Goal: Task Accomplishment & Management: Complete application form

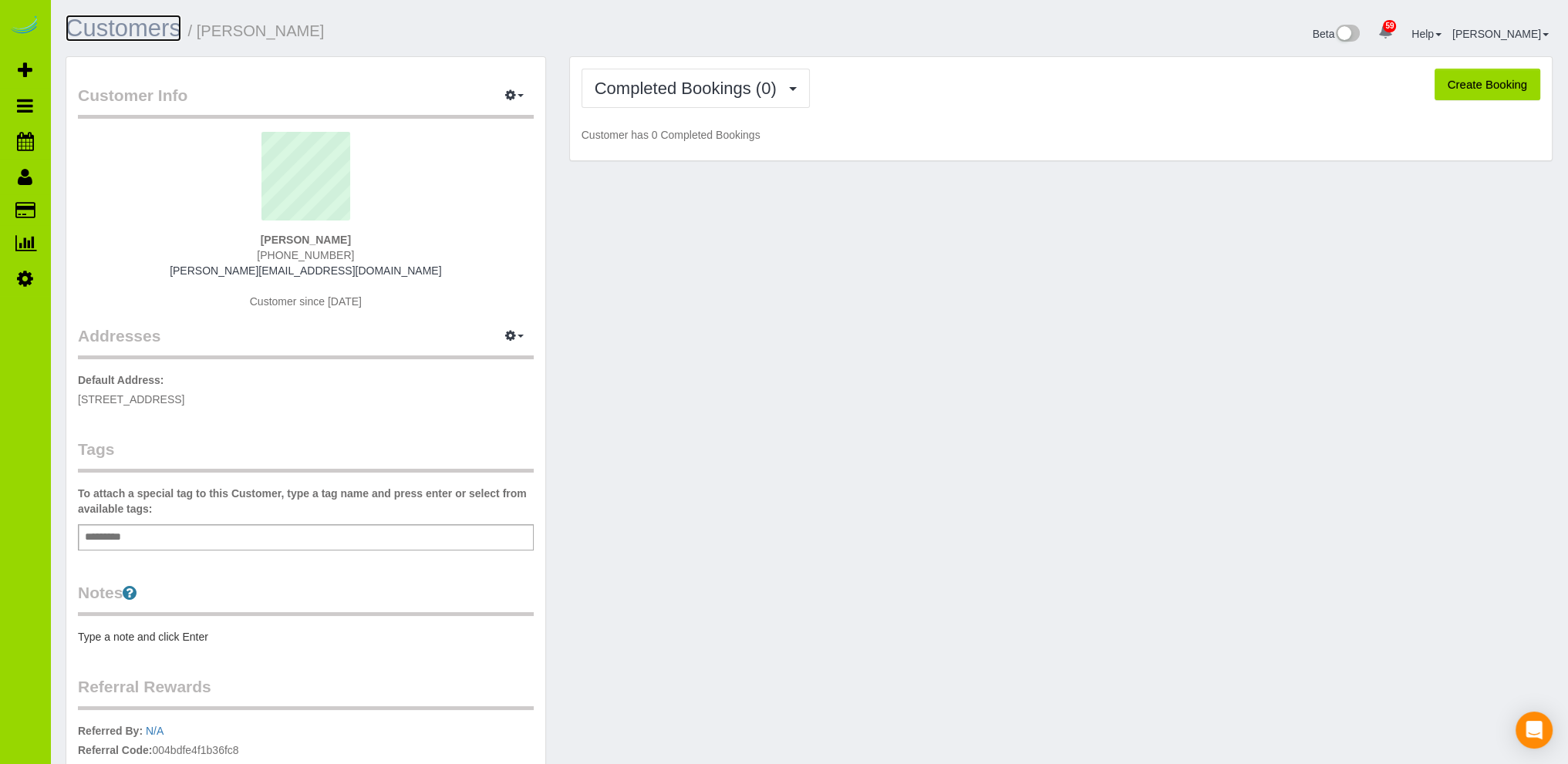
click at [151, 25] on link "Customers" at bounding box center [124, 28] width 116 height 27
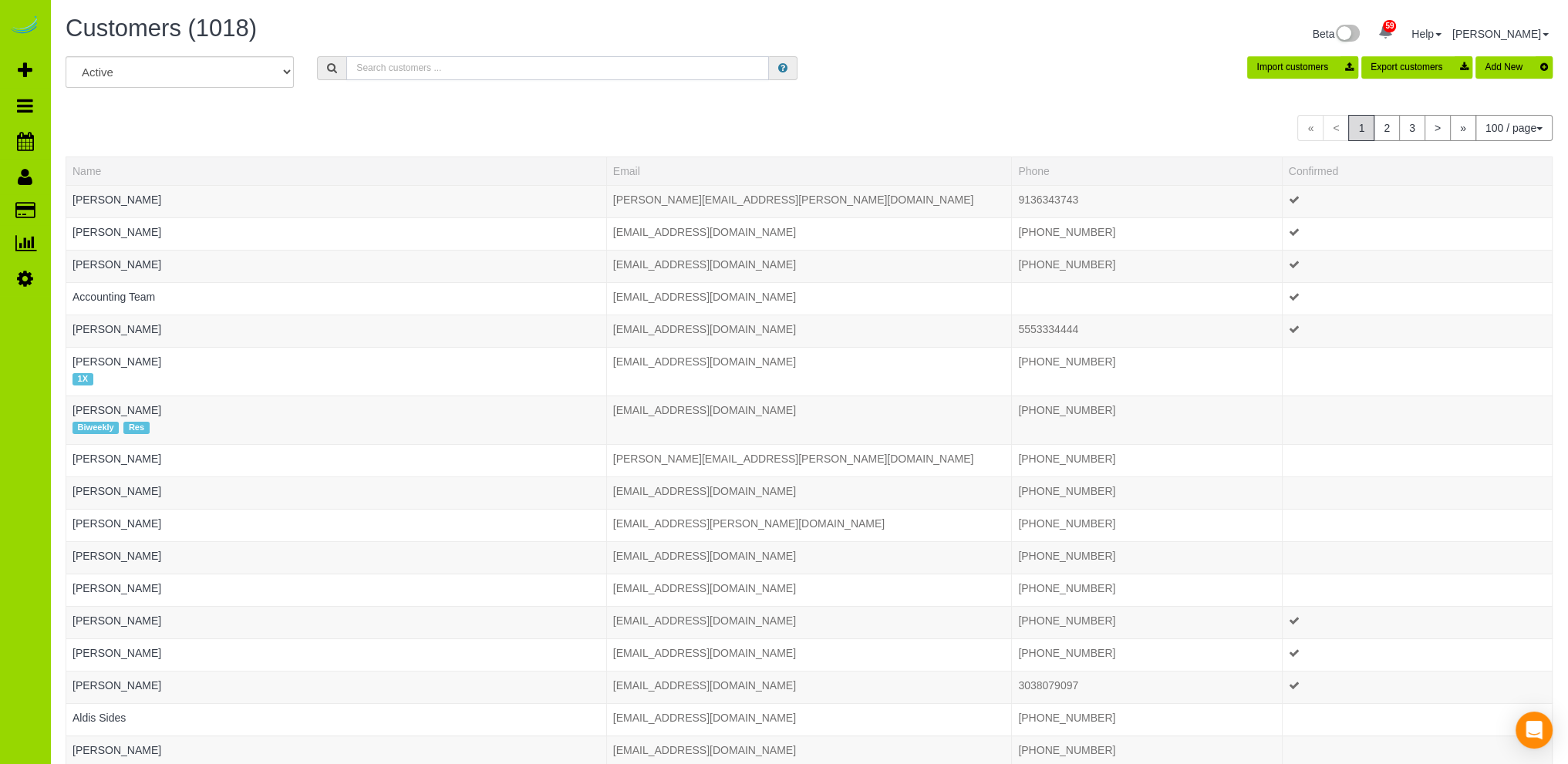
click at [369, 64] on input "text" at bounding box center [558, 68] width 423 height 24
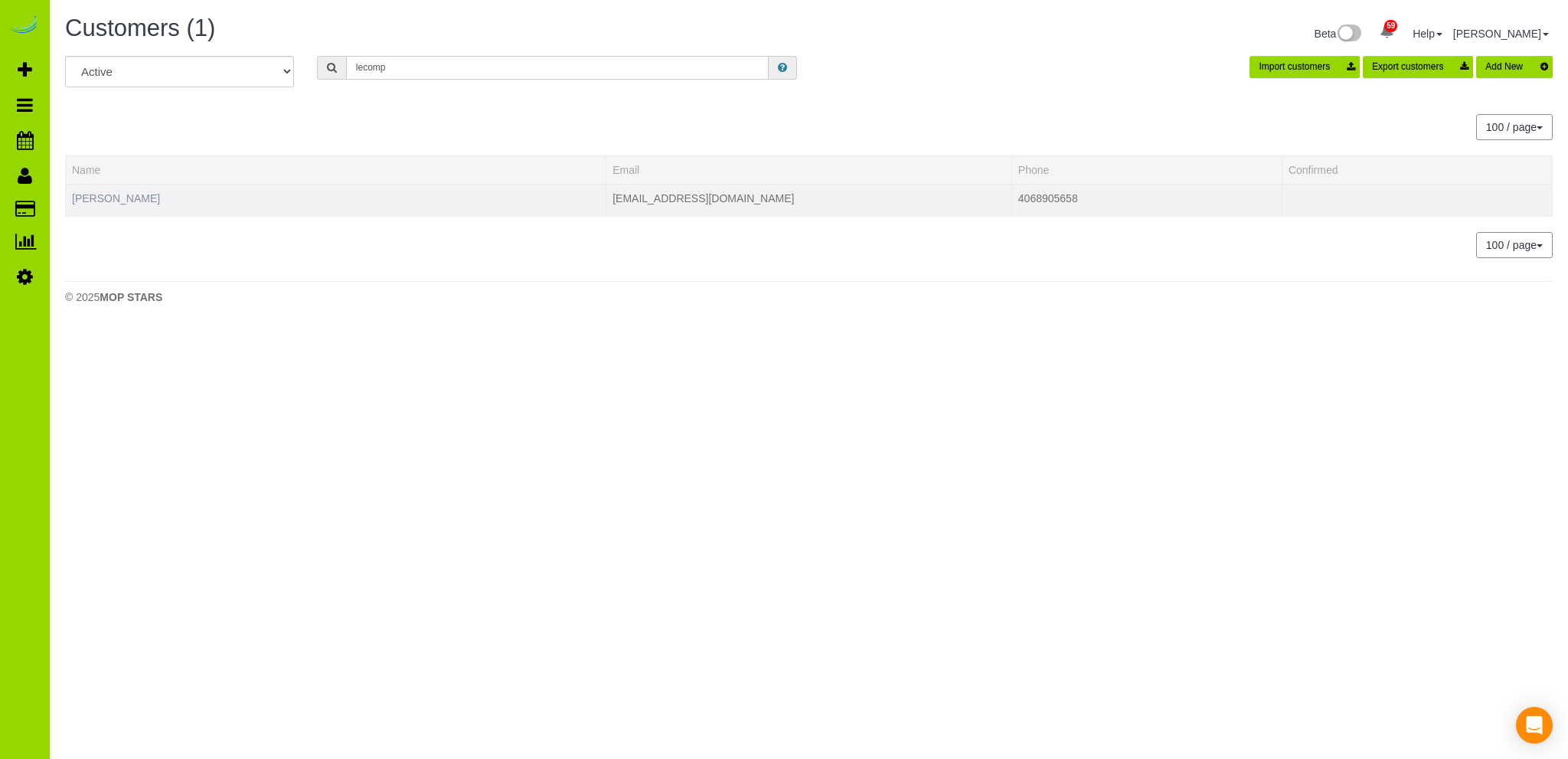
type input "lecomp"
click at [135, 194] on link "Caroline Lecompte" at bounding box center [116, 198] width 88 height 13
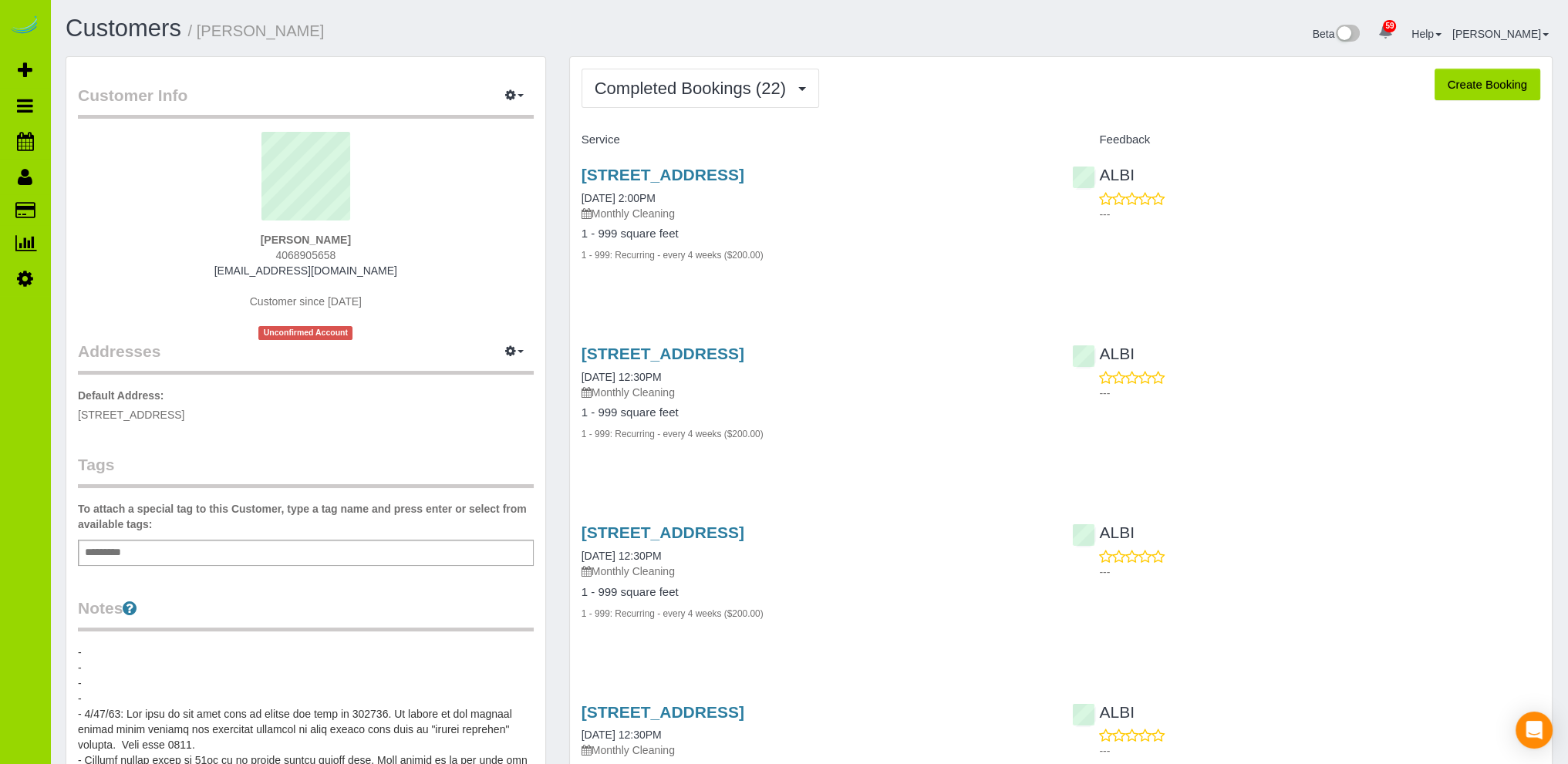
click at [481, 30] on h1 "Customers / Caroline Lecompte" at bounding box center [432, 29] width 732 height 27
click at [512, 351] on icon "button" at bounding box center [510, 350] width 11 height 9
click at [125, 185] on sui-profile-pic at bounding box center [306, 182] width 433 height 100
click at [515, 351] on icon "button" at bounding box center [510, 350] width 11 height 9
click at [467, 401] on button "Add New Address" at bounding box center [467, 402] width 118 height 22
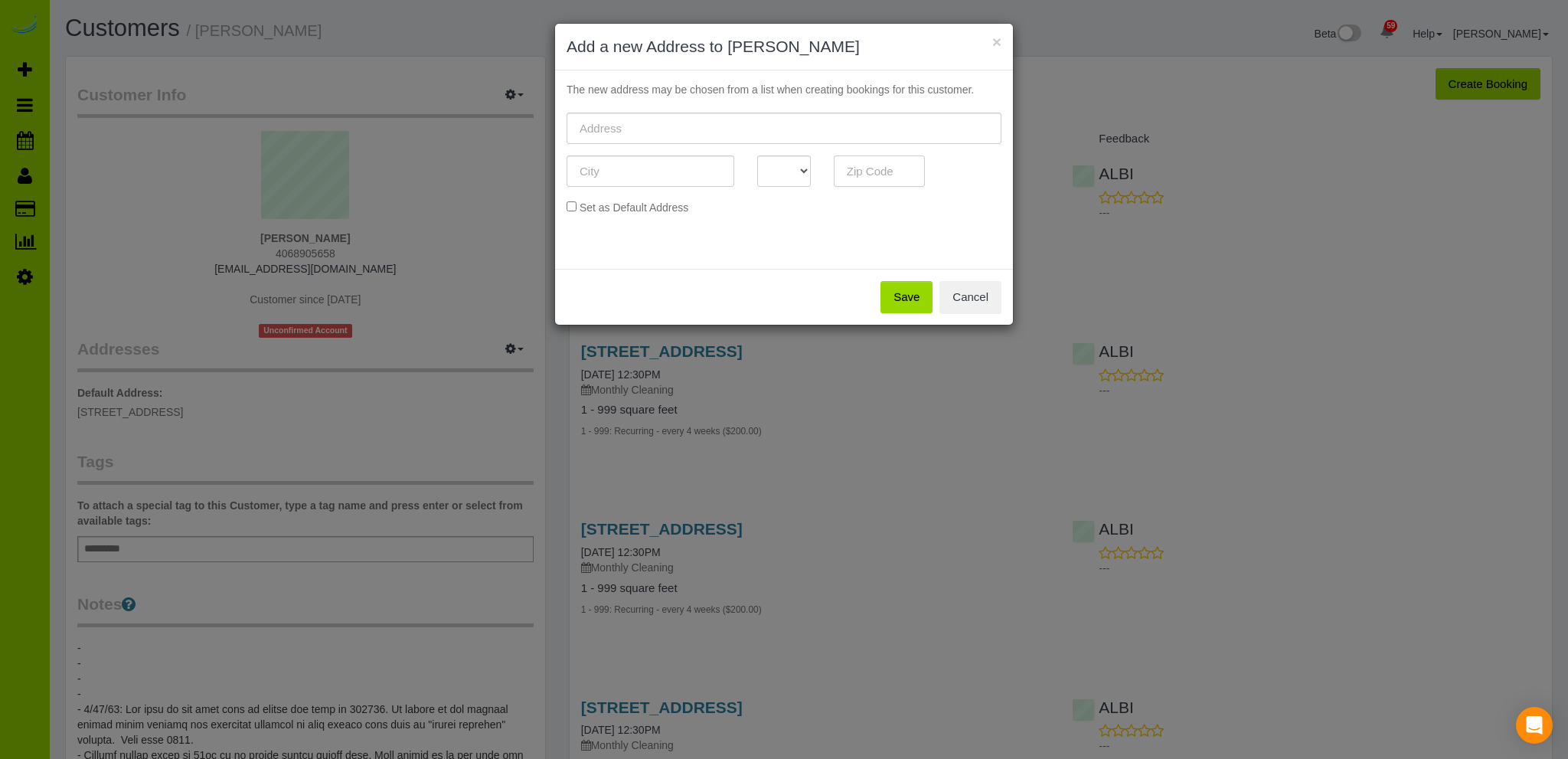
drag, startPoint x: 861, startPoint y: 172, endPoint x: 885, endPoint y: 177, distance: 24.5
click at [865, 172] on input "text" at bounding box center [880, 171] width 92 height 31
type input "80211"
click at [796, 171] on select "AK AL AR AZ CA CO CT DC DE FL GA HI IA ID IL IN KS KY LA MA MD ME MI MN MO MS M…" at bounding box center [784, 171] width 54 height 31
select select "CO"
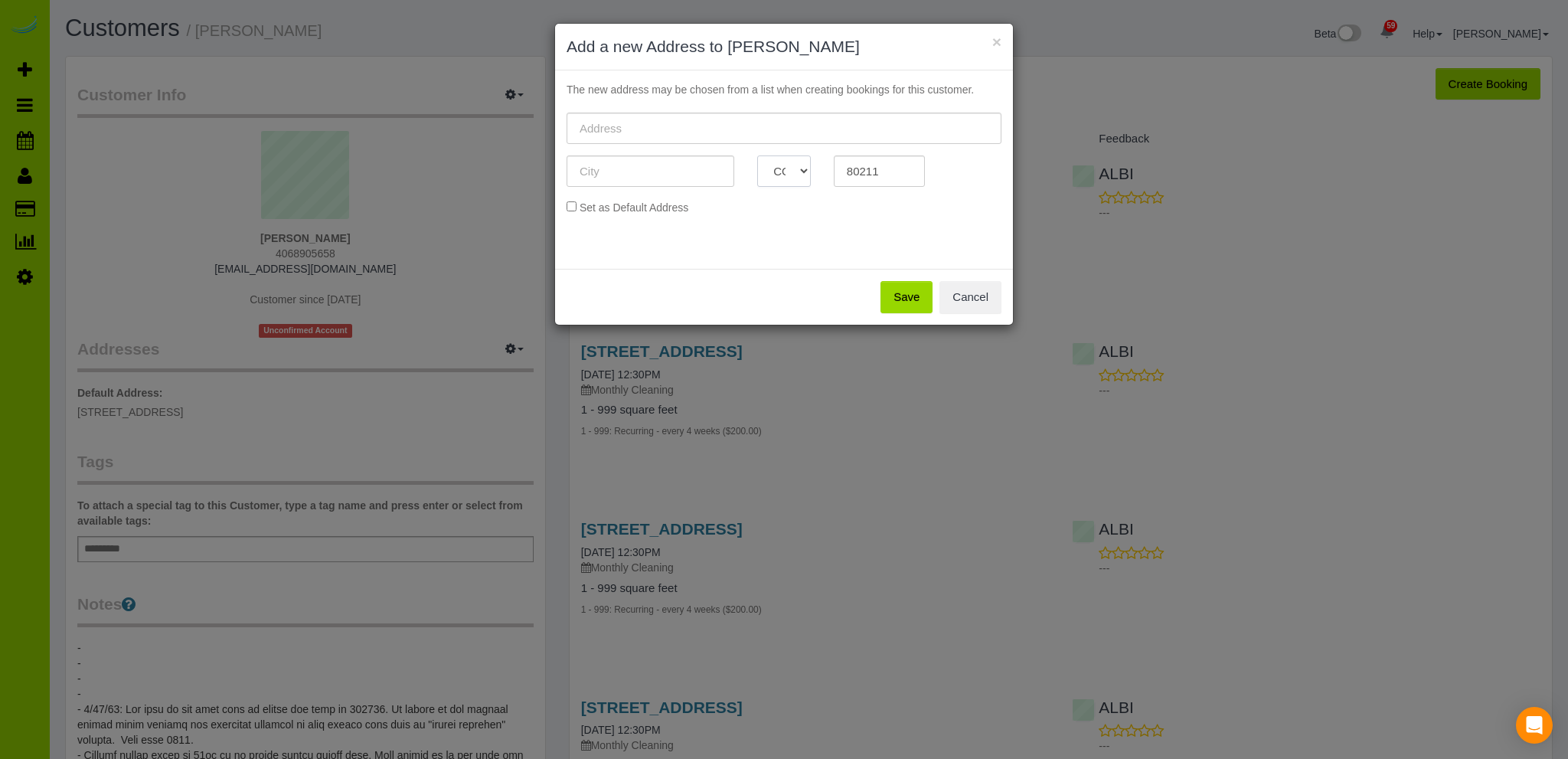
click at [757, 155] on select "AK AL AR AZ CA CO CT DC DE FL GA HI IA ID IL IN KS KY LA MA MD ME MI MN MO MS M…" at bounding box center [784, 171] width 54 height 31
click at [594, 169] on input "text" at bounding box center [651, 171] width 168 height 31
type input "[GEOGRAPHIC_DATA]"
click at [607, 122] on input "text" at bounding box center [784, 128] width 435 height 31
type input "[STREET_ADDRESS]"
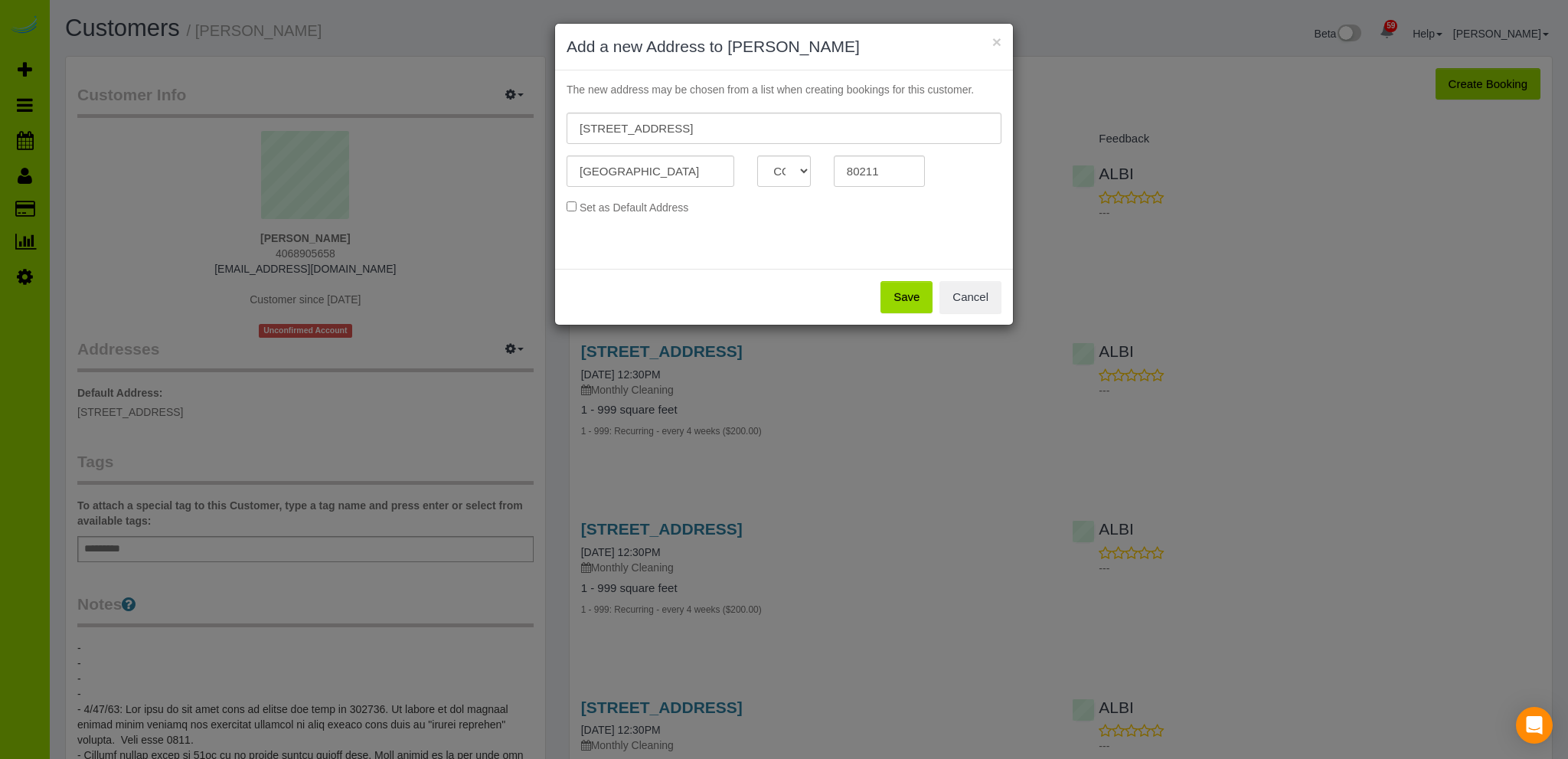
click at [905, 294] on button "Save" at bounding box center [906, 297] width 52 height 32
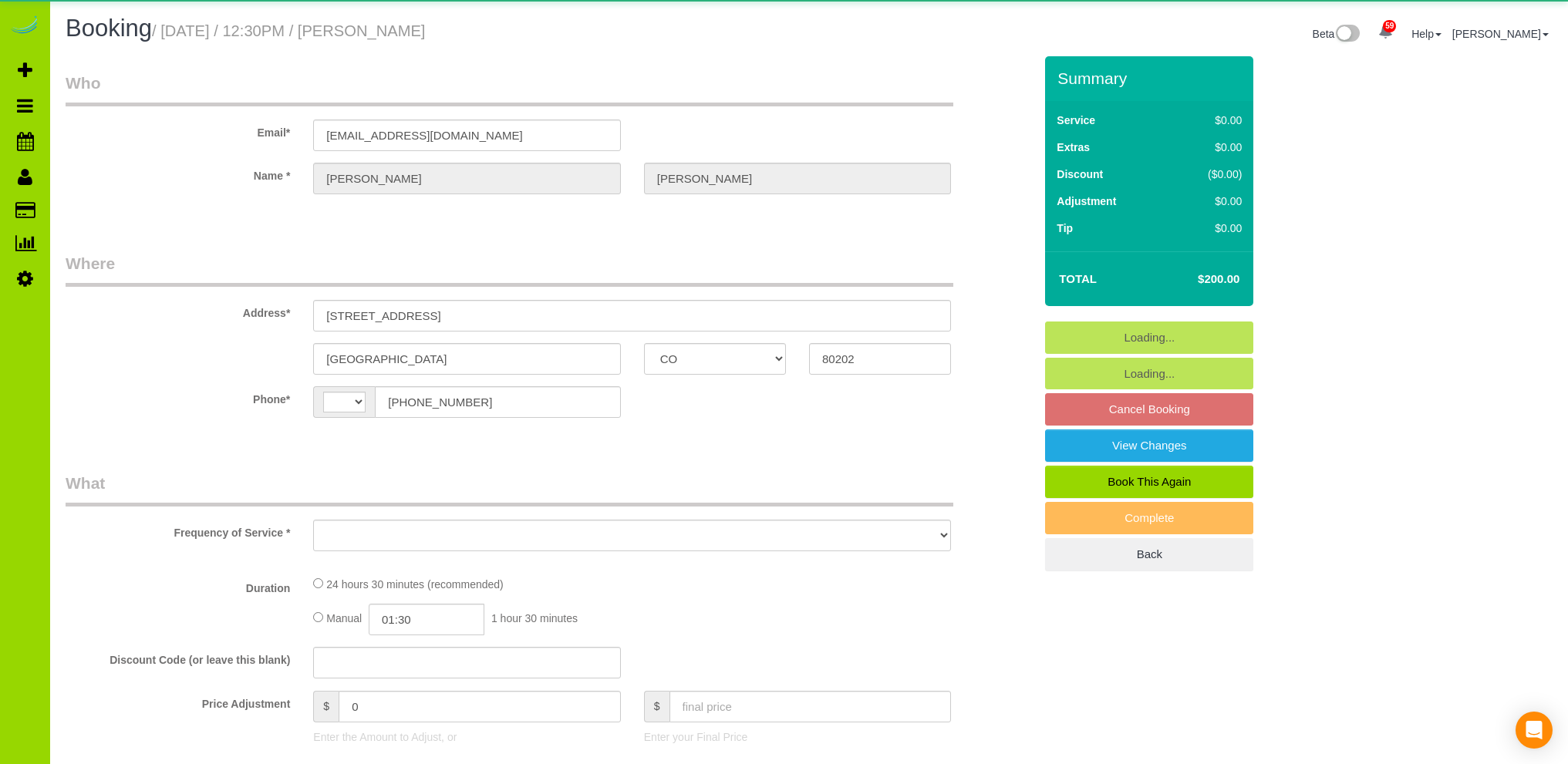
select select "CO"
select select "string:[GEOGRAPHIC_DATA]"
select select "object:1210"
select select "string:fspay-54e16167-e940-421f-b743-4e89a549c1aa"
select select "7"
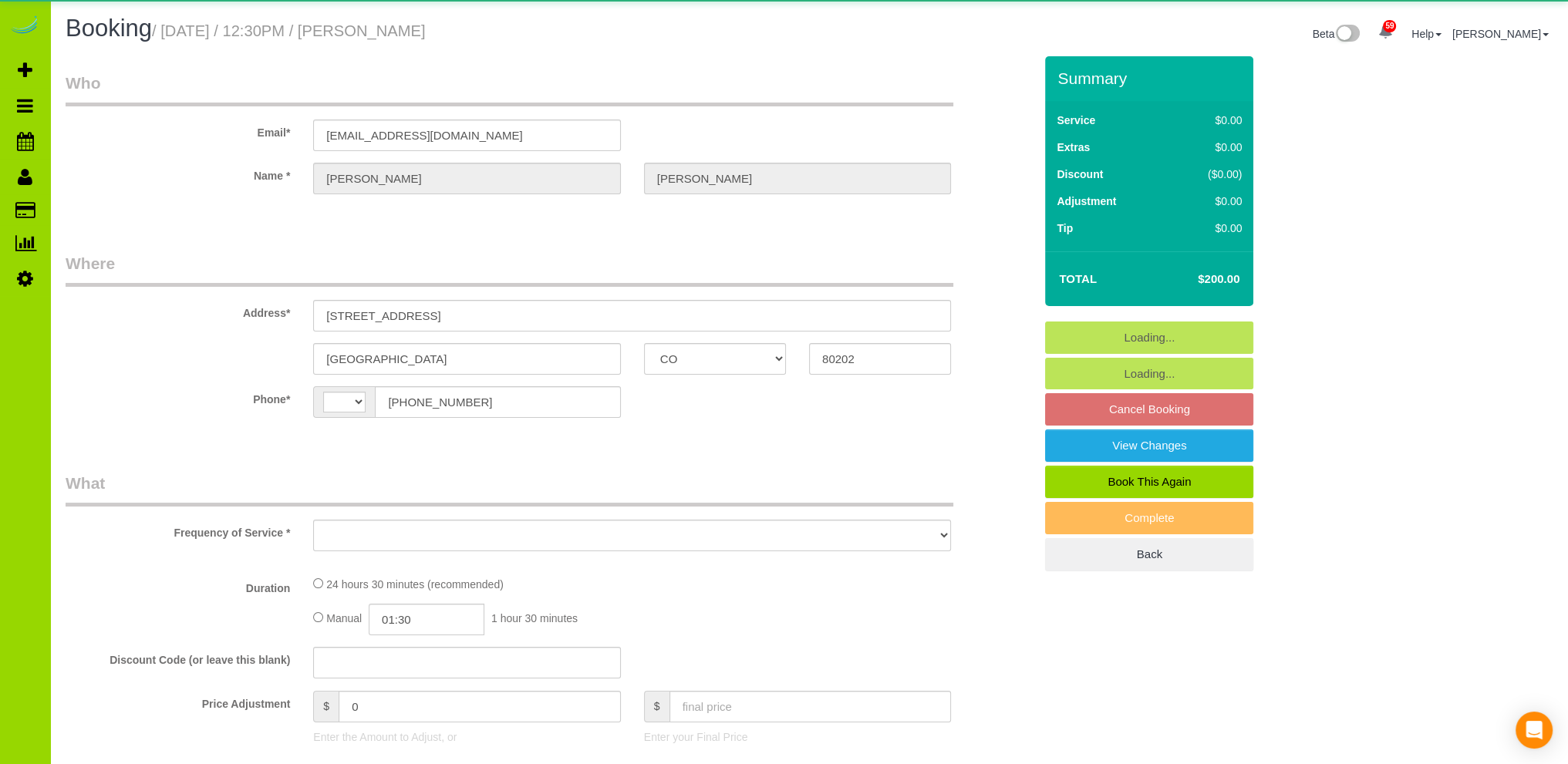
select select "spot1"
select select "number:67"
select select "number:2"
select select "number:11"
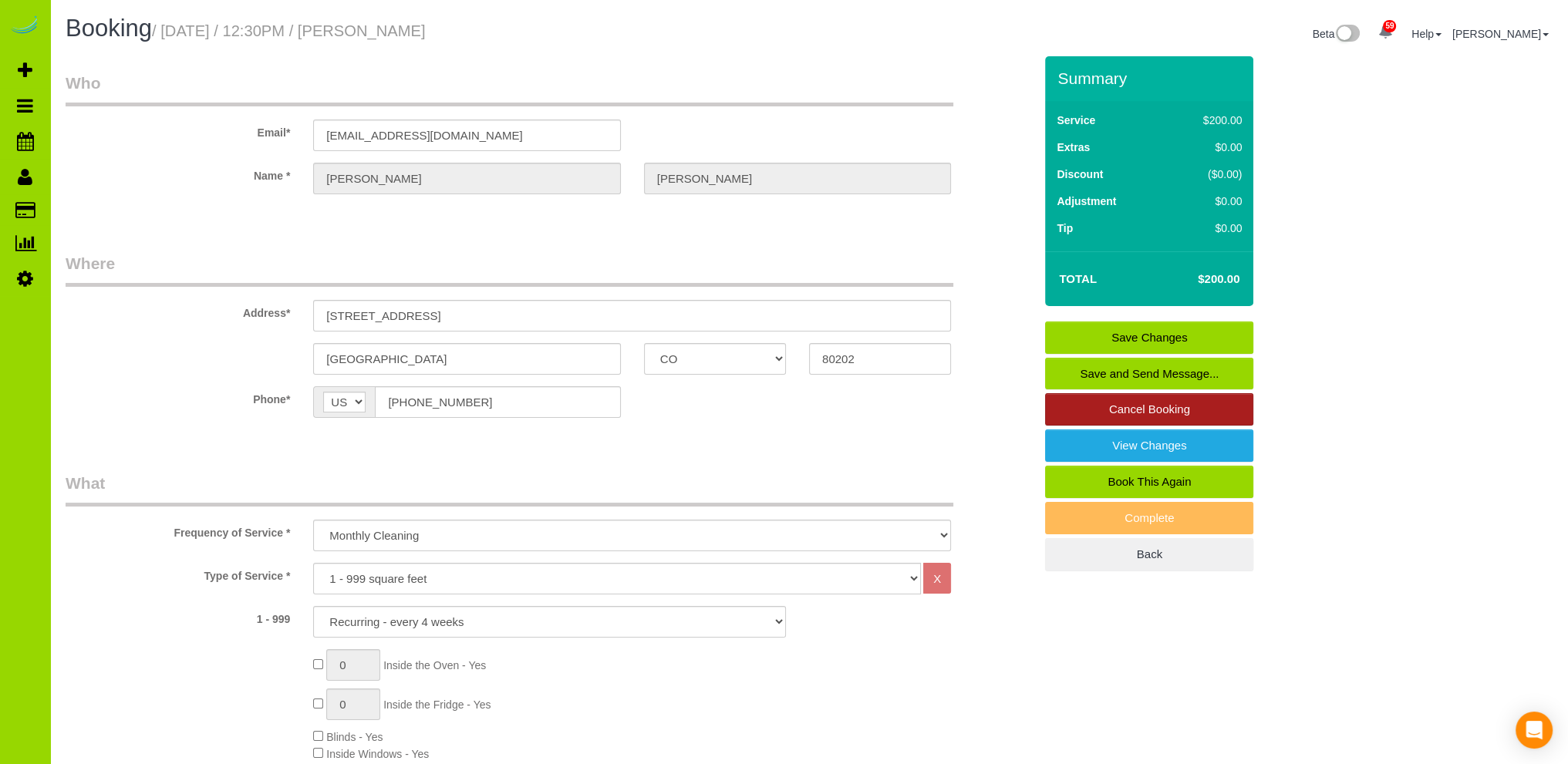
click at [1161, 405] on link "Cancel Booking" at bounding box center [1149, 409] width 209 height 32
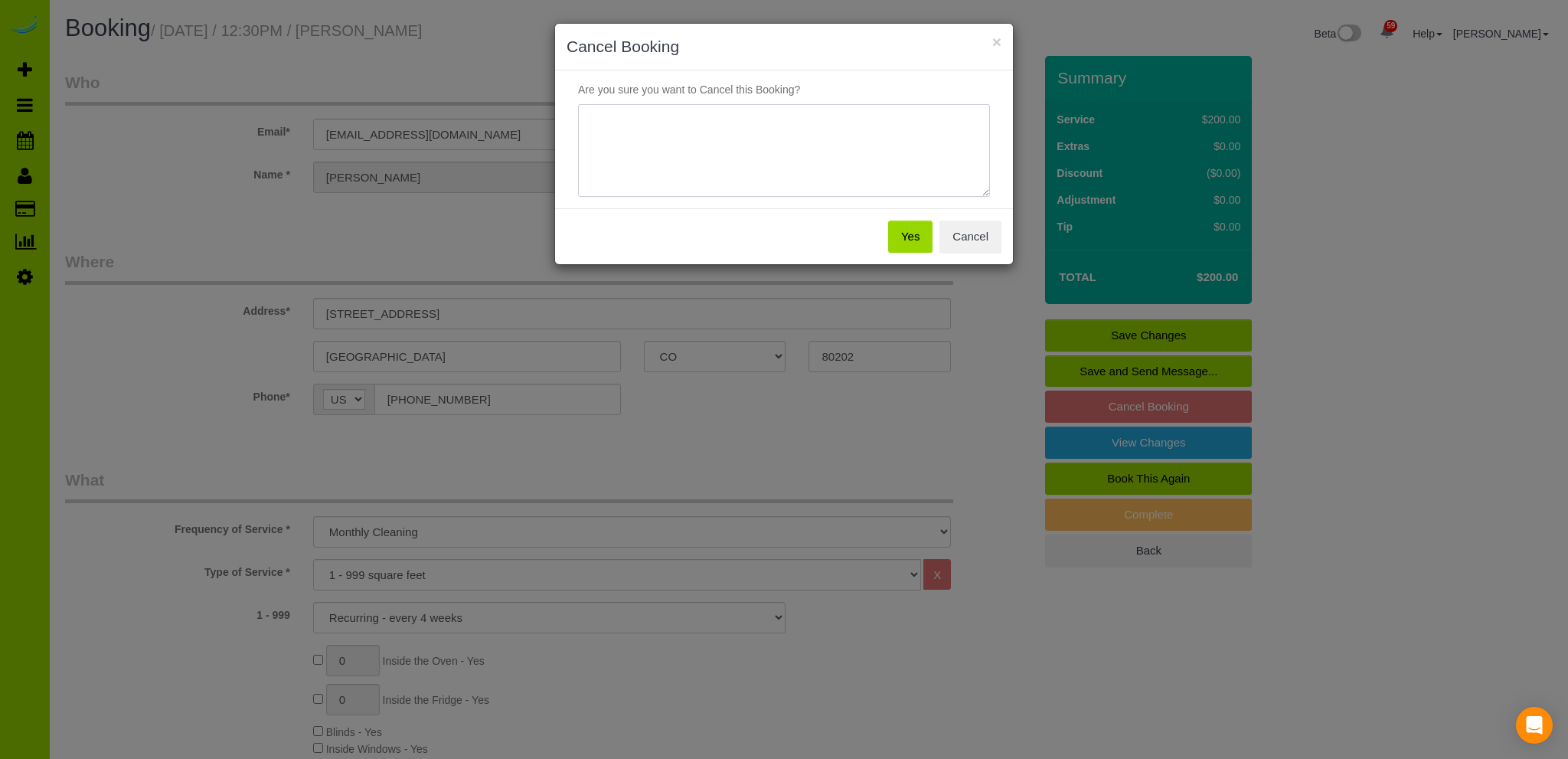
click at [717, 143] on textarea at bounding box center [784, 151] width 412 height 94
type textarea "Moving"
click at [914, 234] on button "Yes" at bounding box center [910, 236] width 44 height 32
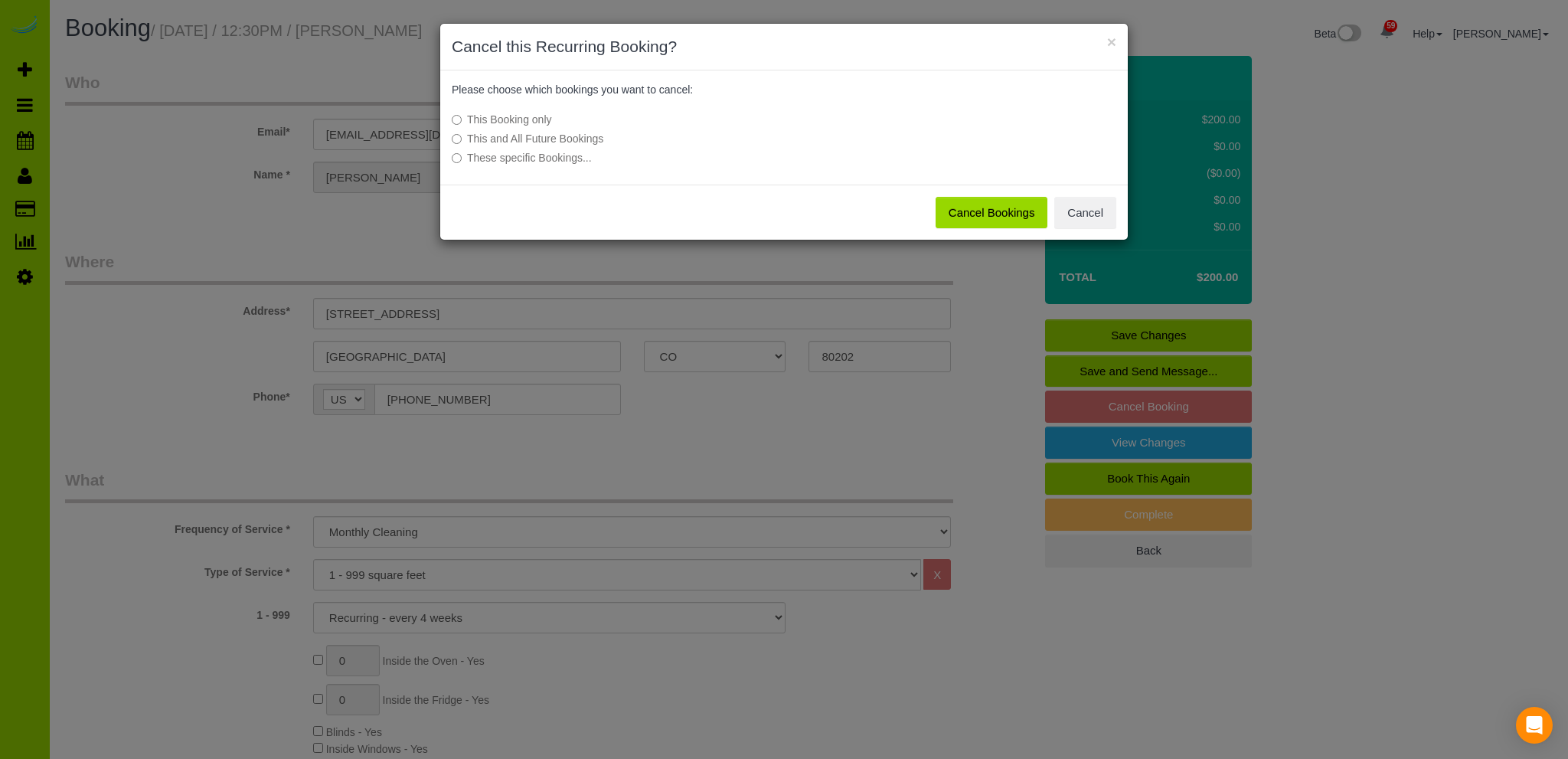
click at [1004, 217] on button "Cancel Bookings" at bounding box center [992, 212] width 112 height 32
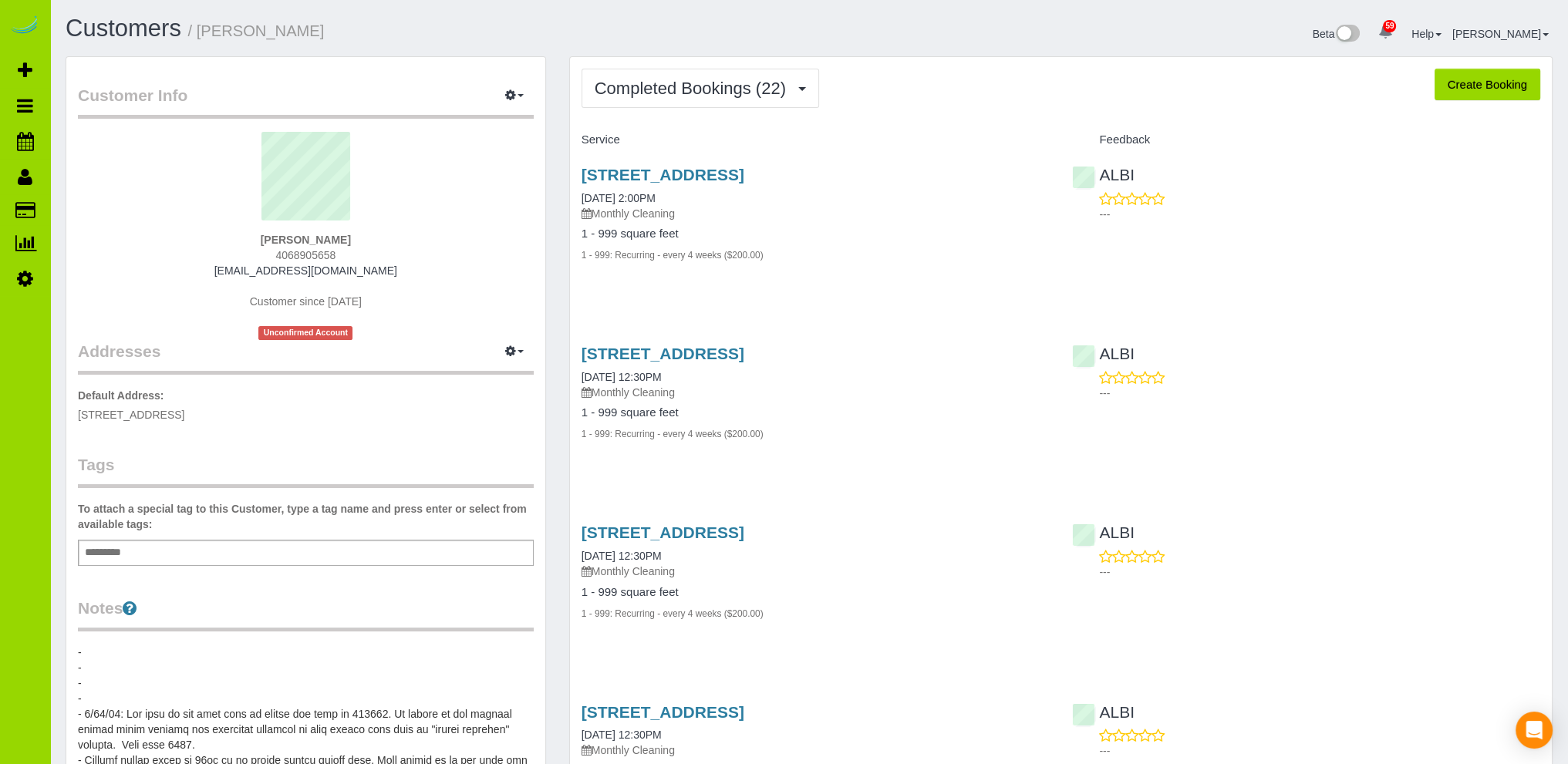
click at [1495, 81] on button "Create Booking" at bounding box center [1486, 85] width 105 height 32
select select "CO"
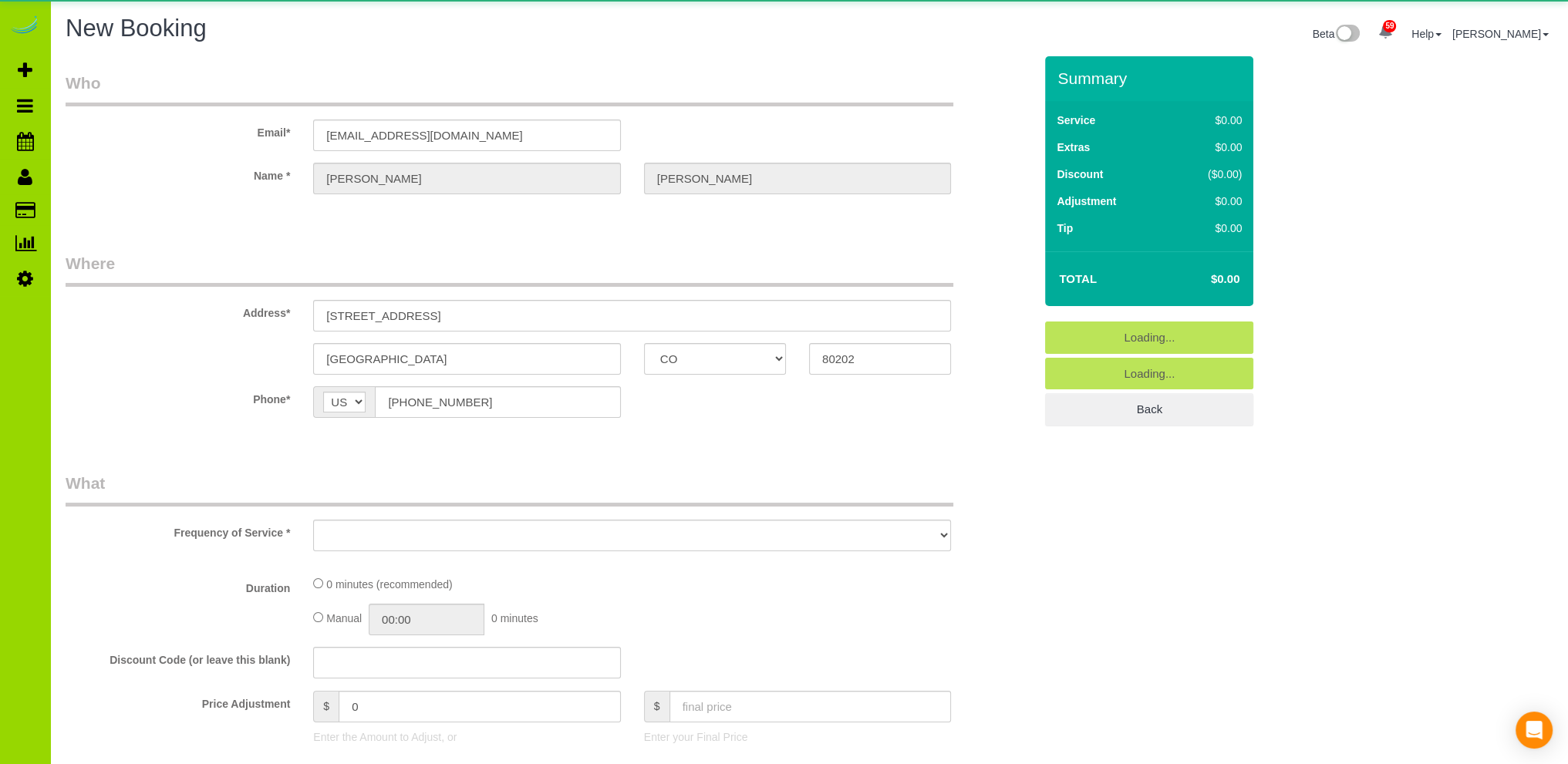
select select "string:[GEOGRAPHIC_DATA]"
select select "object:2106"
select select "string:fspay-54e16167-e940-421f-b743-4e89a549c1aa"
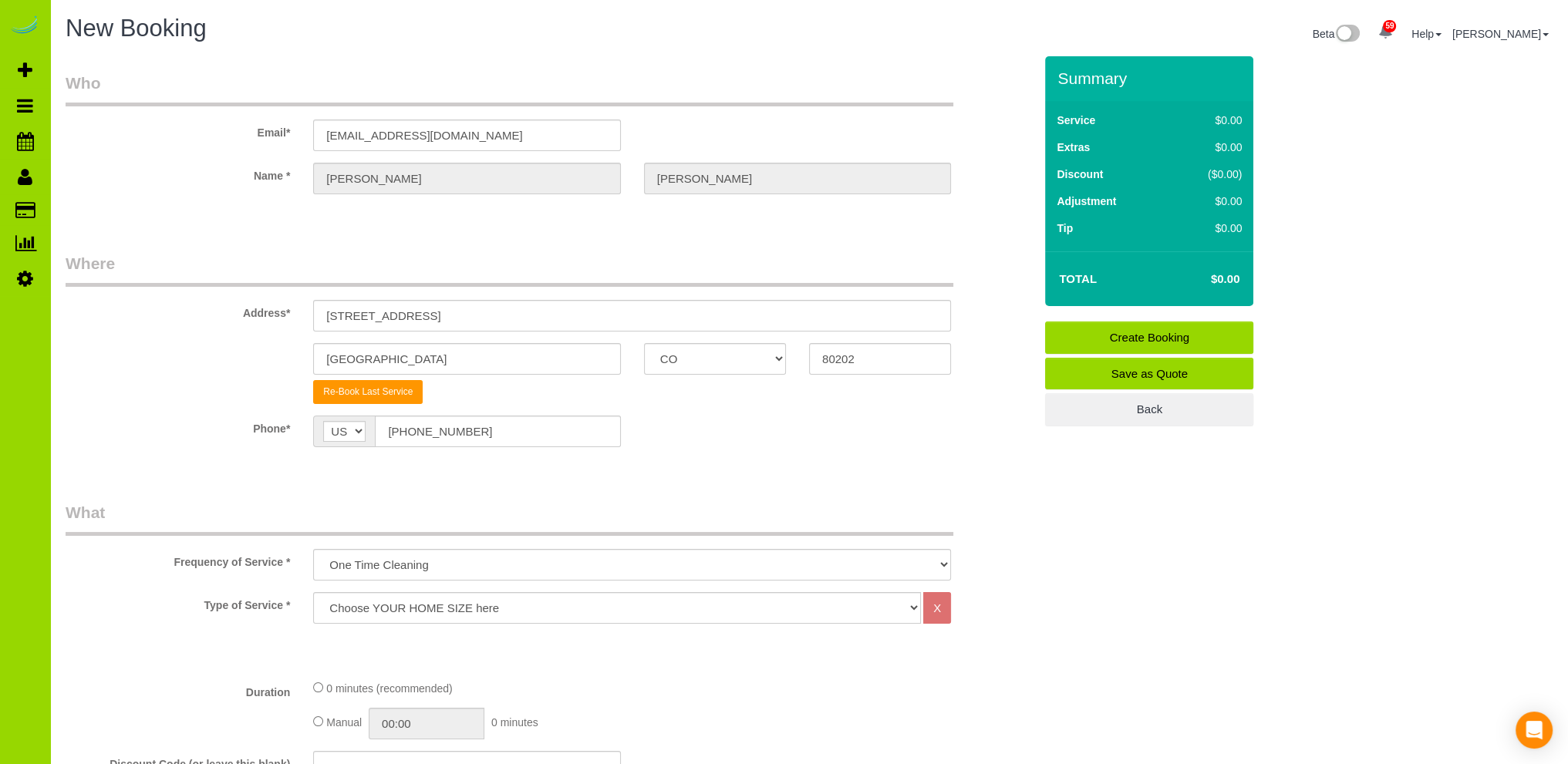
drag, startPoint x: 498, startPoint y: 312, endPoint x: 164, endPoint y: 283, distance: 335.3
click at [164, 283] on fieldset "Where Address* 2121 Delgany St. #1319 Denver AK AL AR AZ CA CO CT DC DE FL GA H…" at bounding box center [550, 361] width 968 height 218
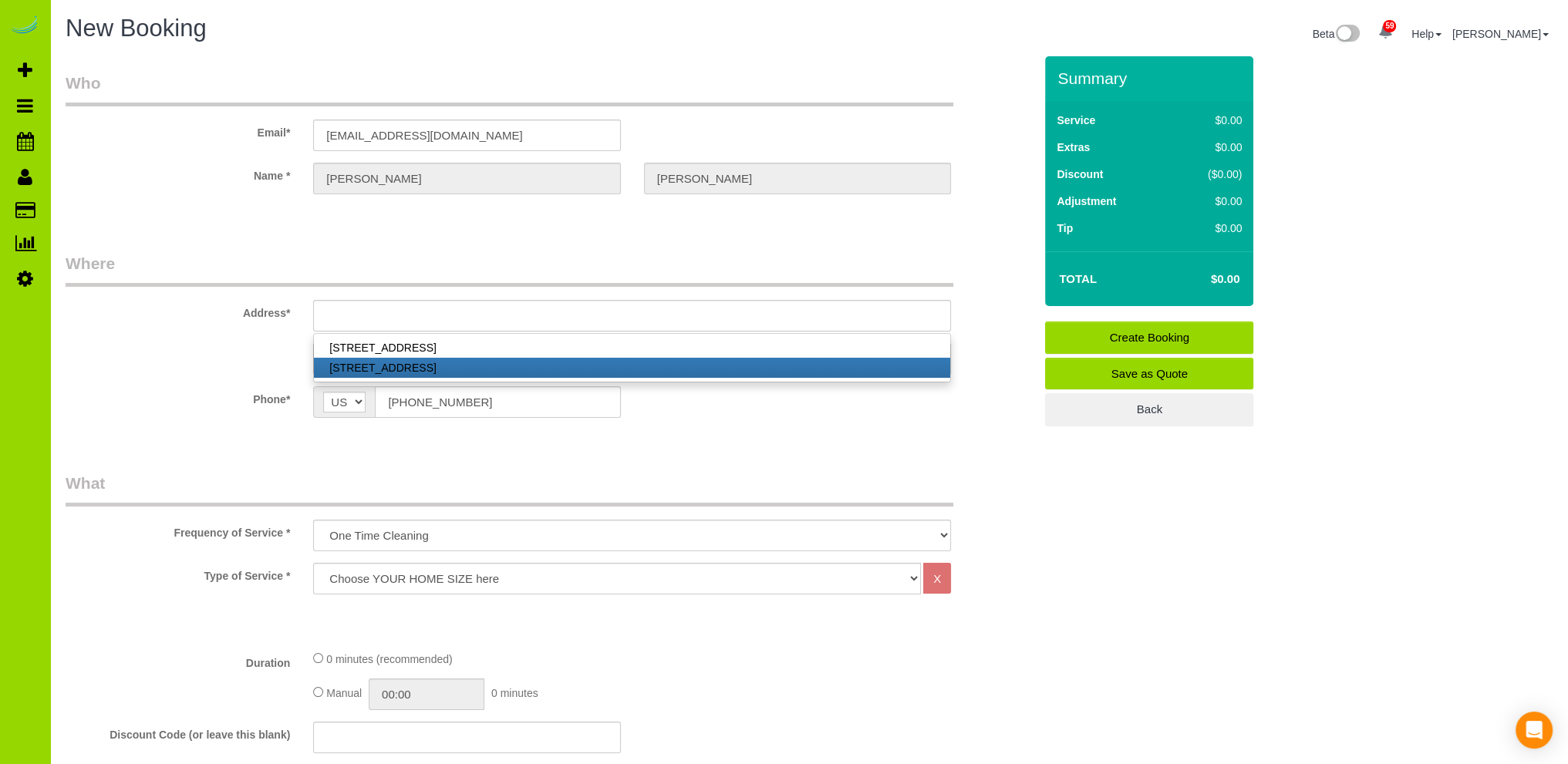
click at [382, 369] on link "1735 Central St. #405, Denver, CO 80211" at bounding box center [632, 368] width 636 height 20
type input "[STREET_ADDRESS]"
type input "80211"
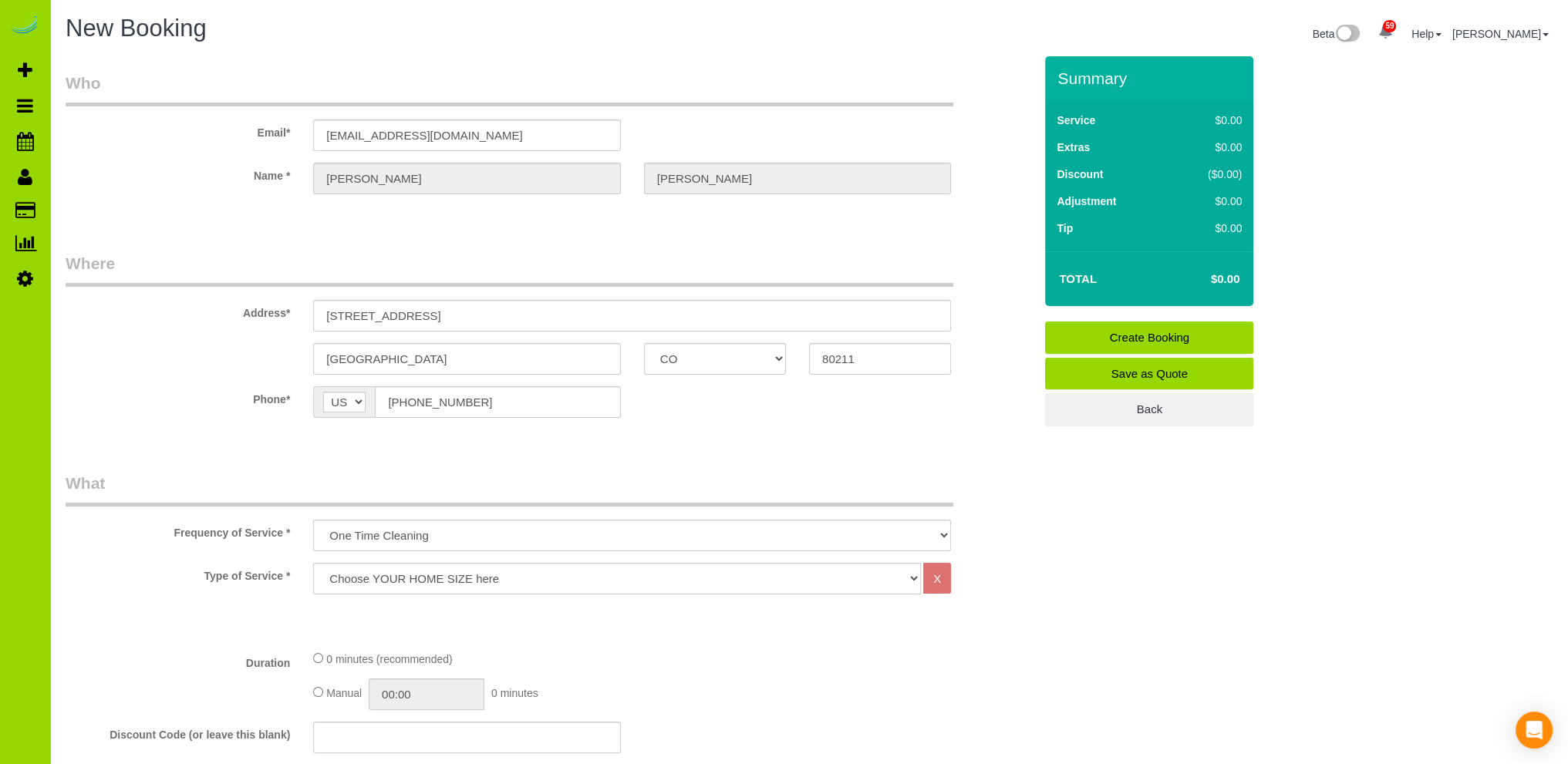
click at [389, 574] on select "Choose YOUR HOME SIZE here Hourly Cleaning 1 - 999 square feet 1,000 - 1,299 sq…" at bounding box center [617, 578] width 608 height 31
select select "34"
click at [313, 562] on select "Choose YOUR HOME SIZE here Hourly Cleaning 1 - 999 square feet 1,000 - 1,299 sq…" at bounding box center [617, 578] width 608 height 31
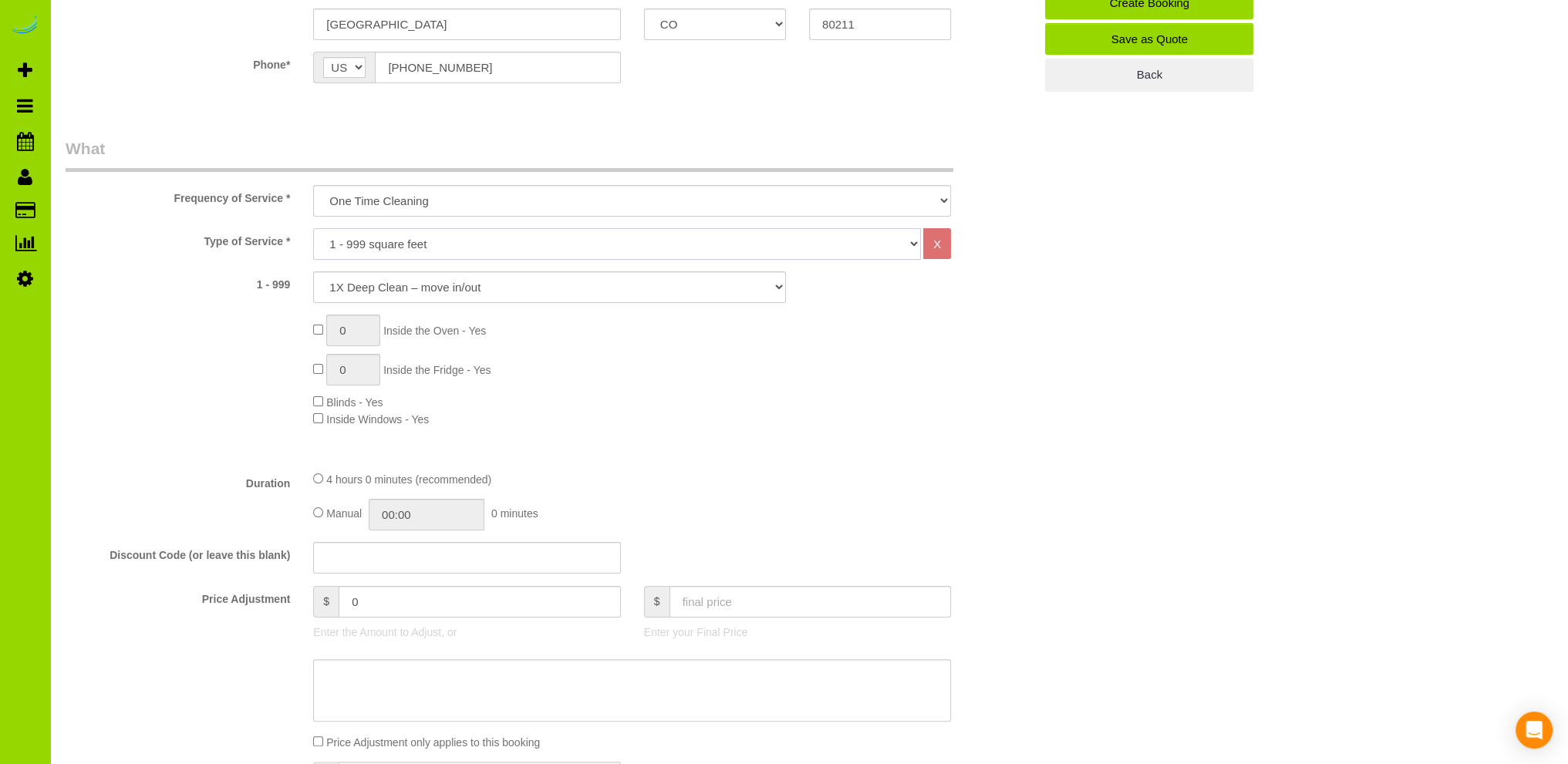
scroll to position [462, 0]
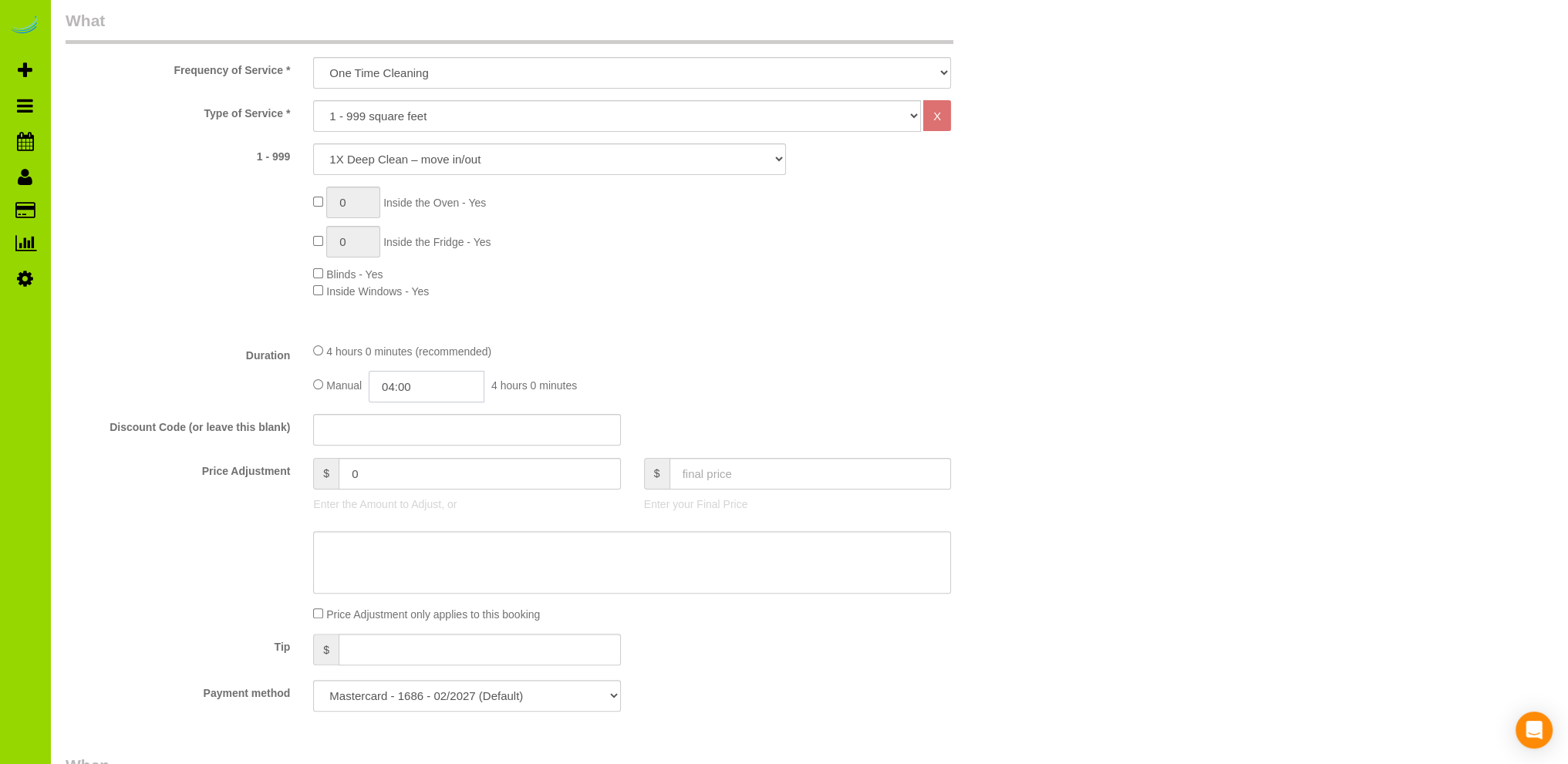
click at [401, 386] on input "04:00" at bounding box center [427, 386] width 116 height 31
type input "02:00"
click at [397, 445] on li "02:00" at bounding box center [410, 446] width 69 height 20
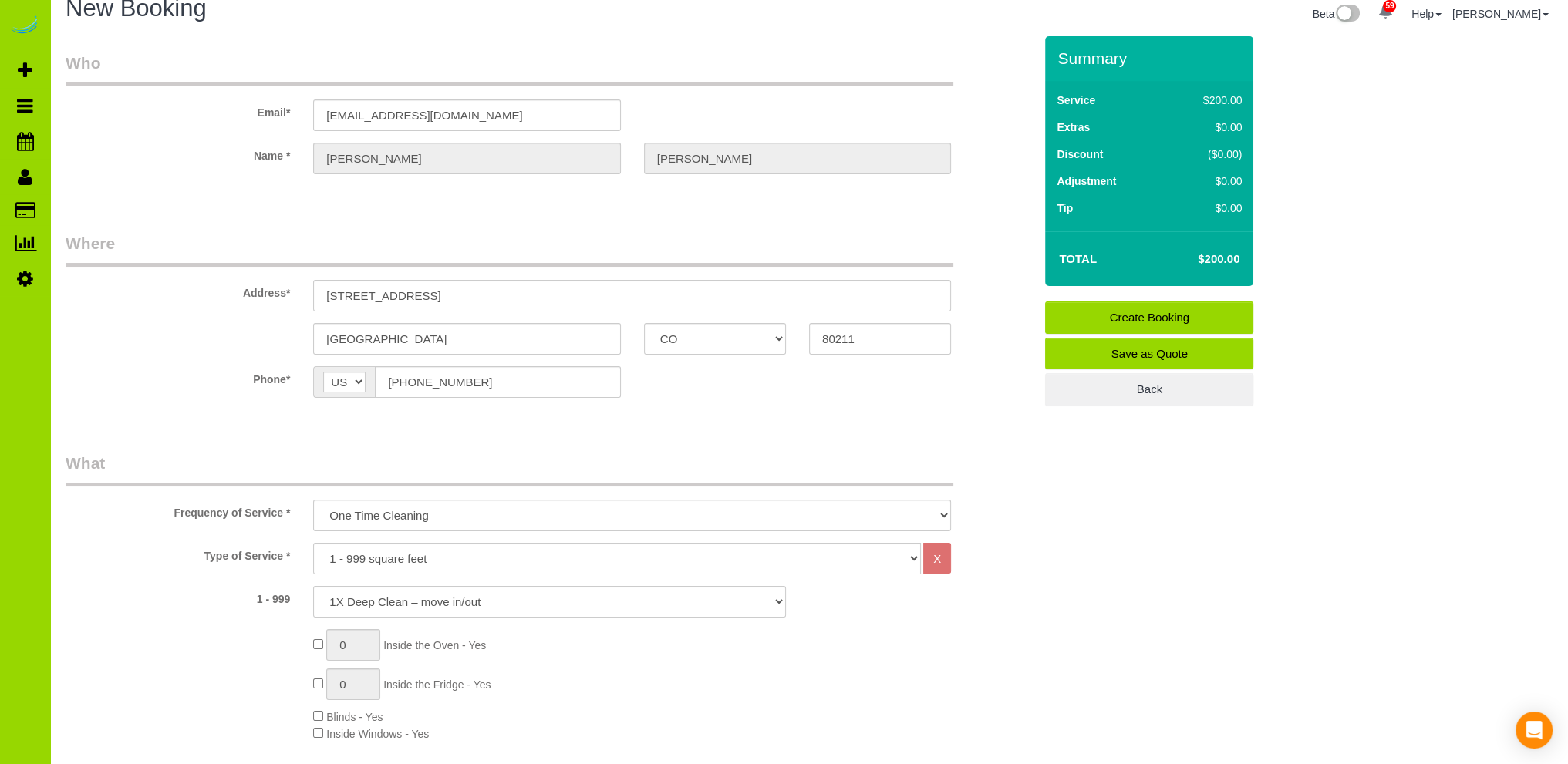
scroll to position [0, 0]
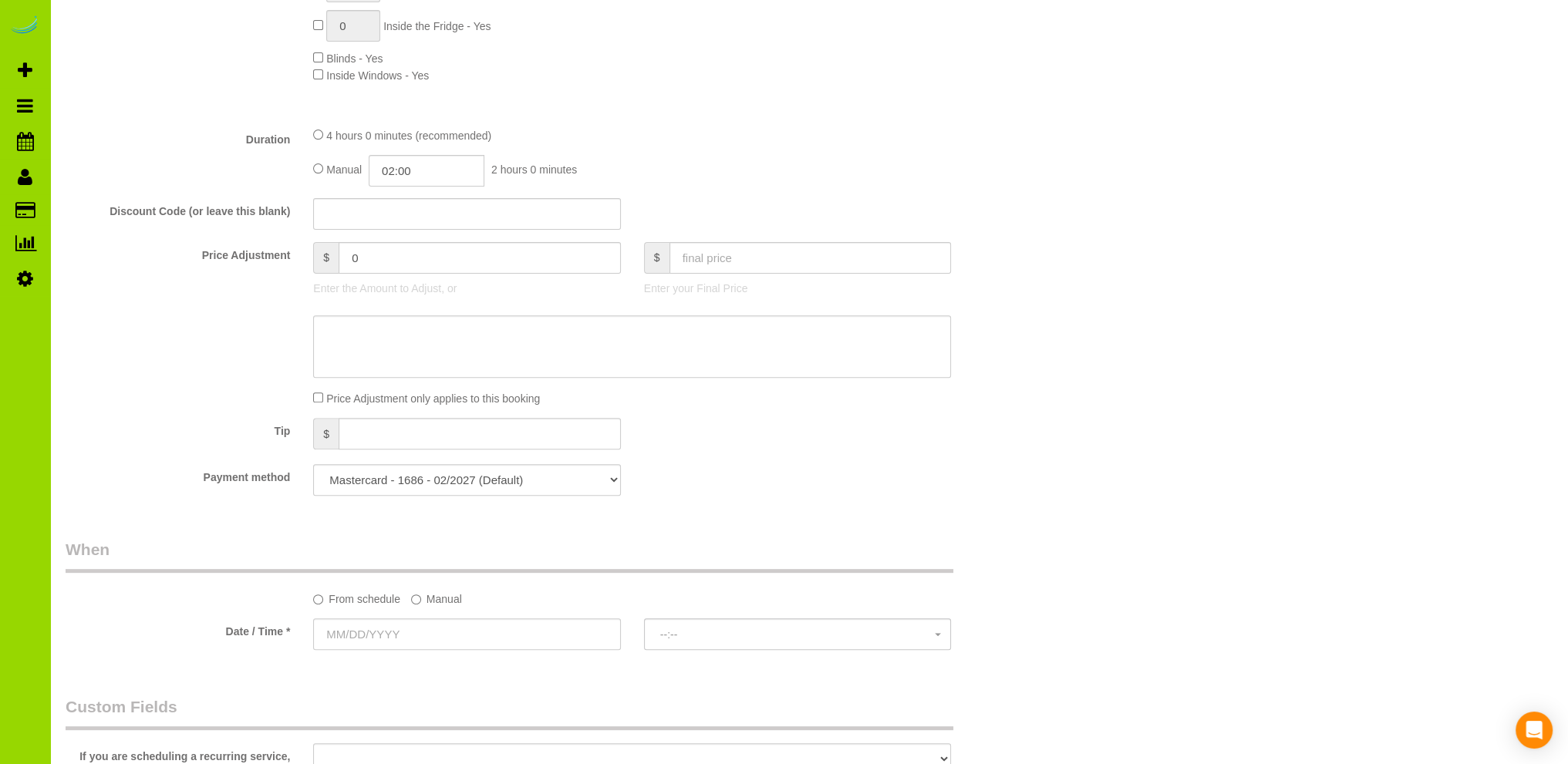
scroll to position [771, 0]
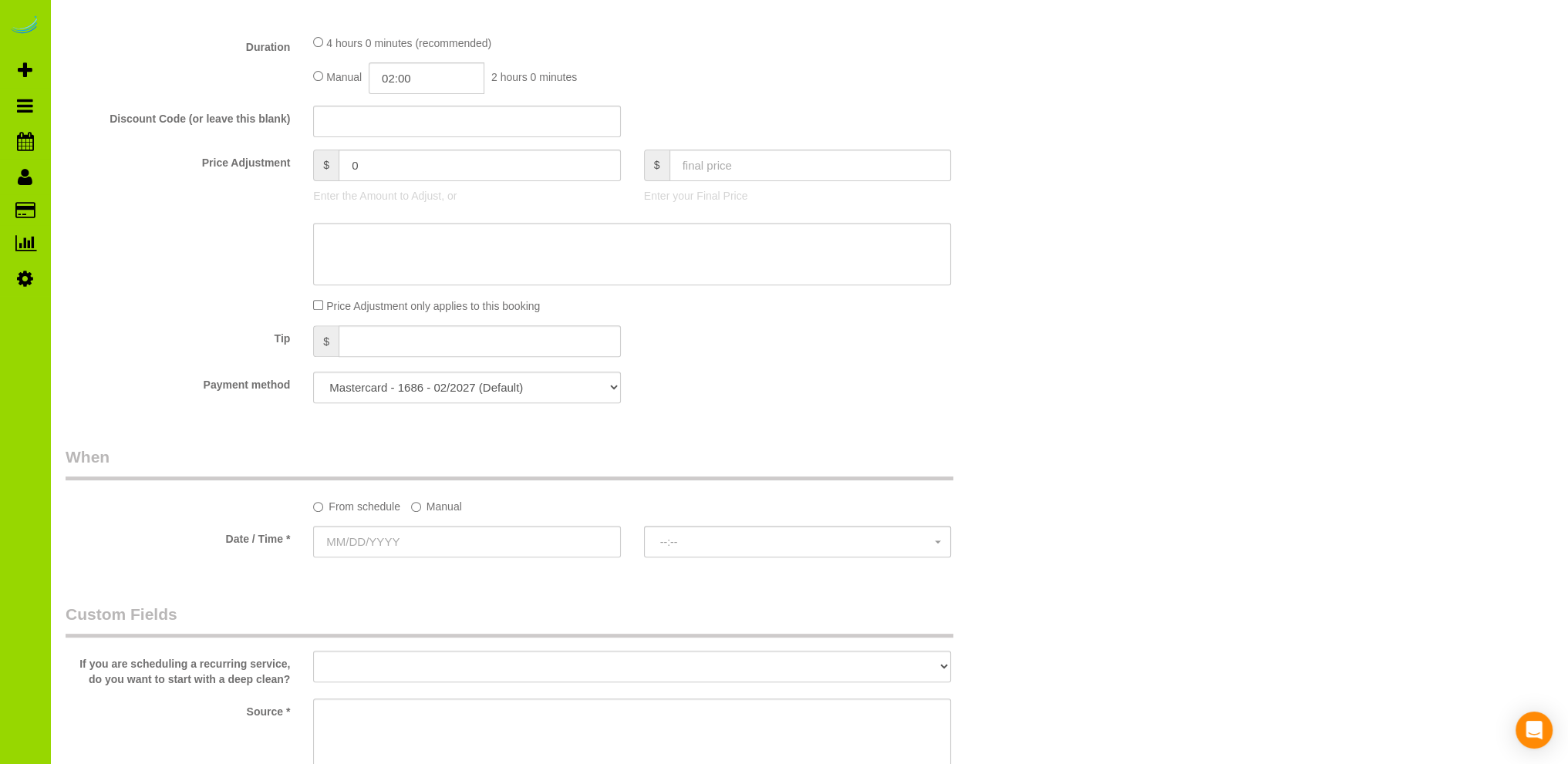
click at [421, 510] on label "Manual" at bounding box center [437, 503] width 51 height 21
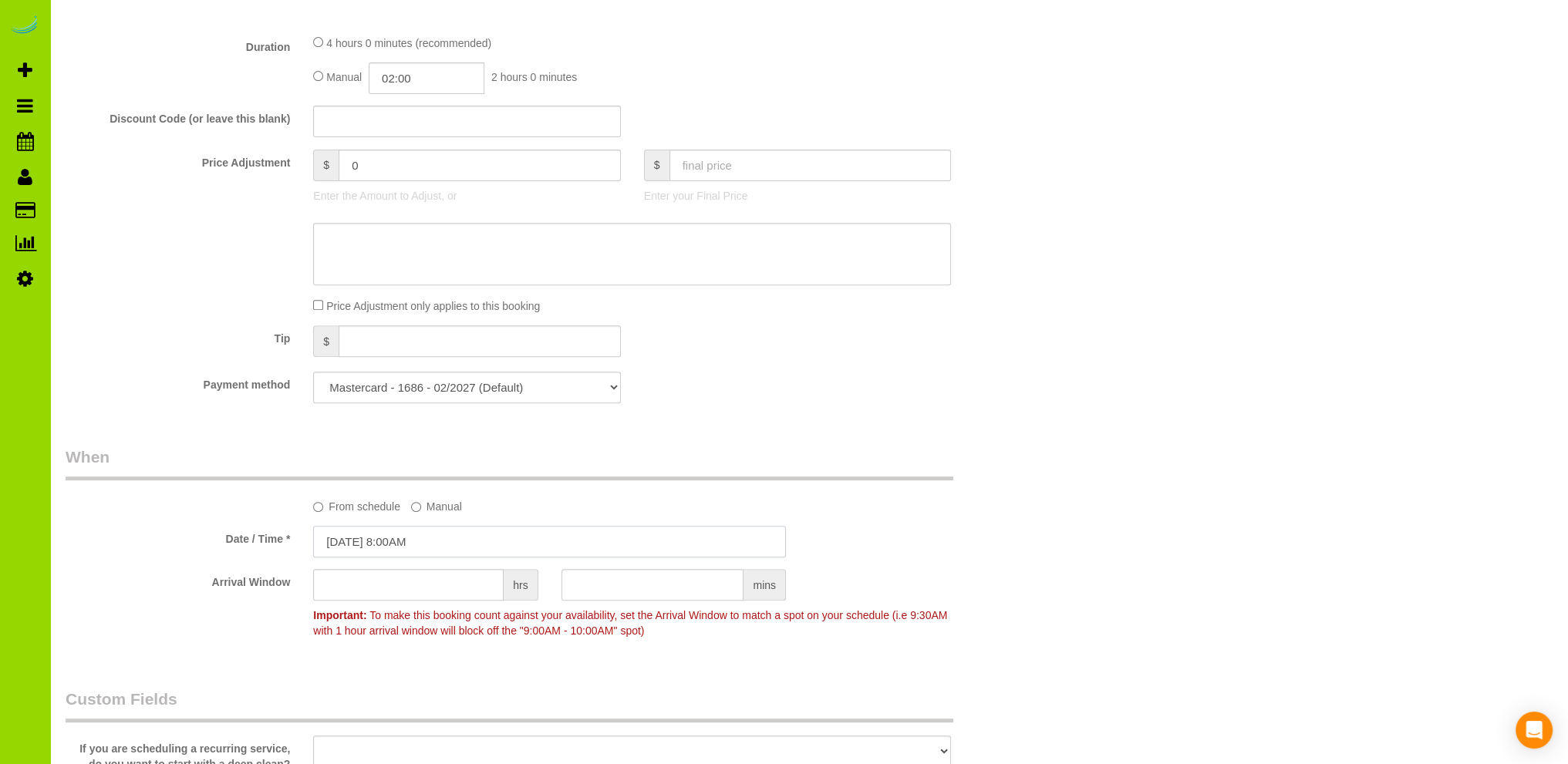
click at [415, 539] on input "[DATE] 8:00AM" at bounding box center [549, 542] width 472 height 31
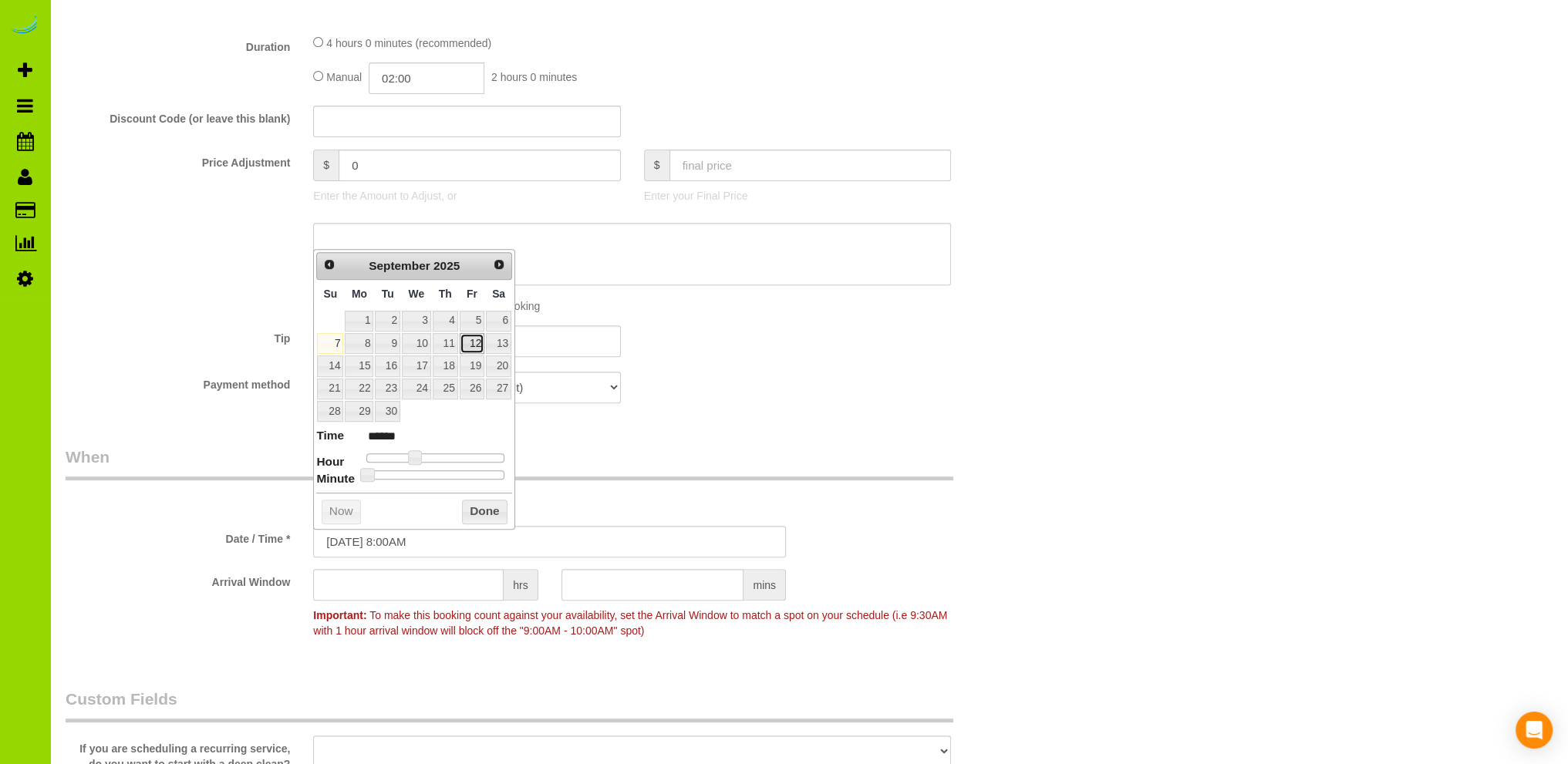
click at [475, 342] on link "12" at bounding box center [471, 343] width 25 height 21
type input "09/12/2025 8:00AM"
click at [481, 508] on button "Done" at bounding box center [485, 511] width 45 height 25
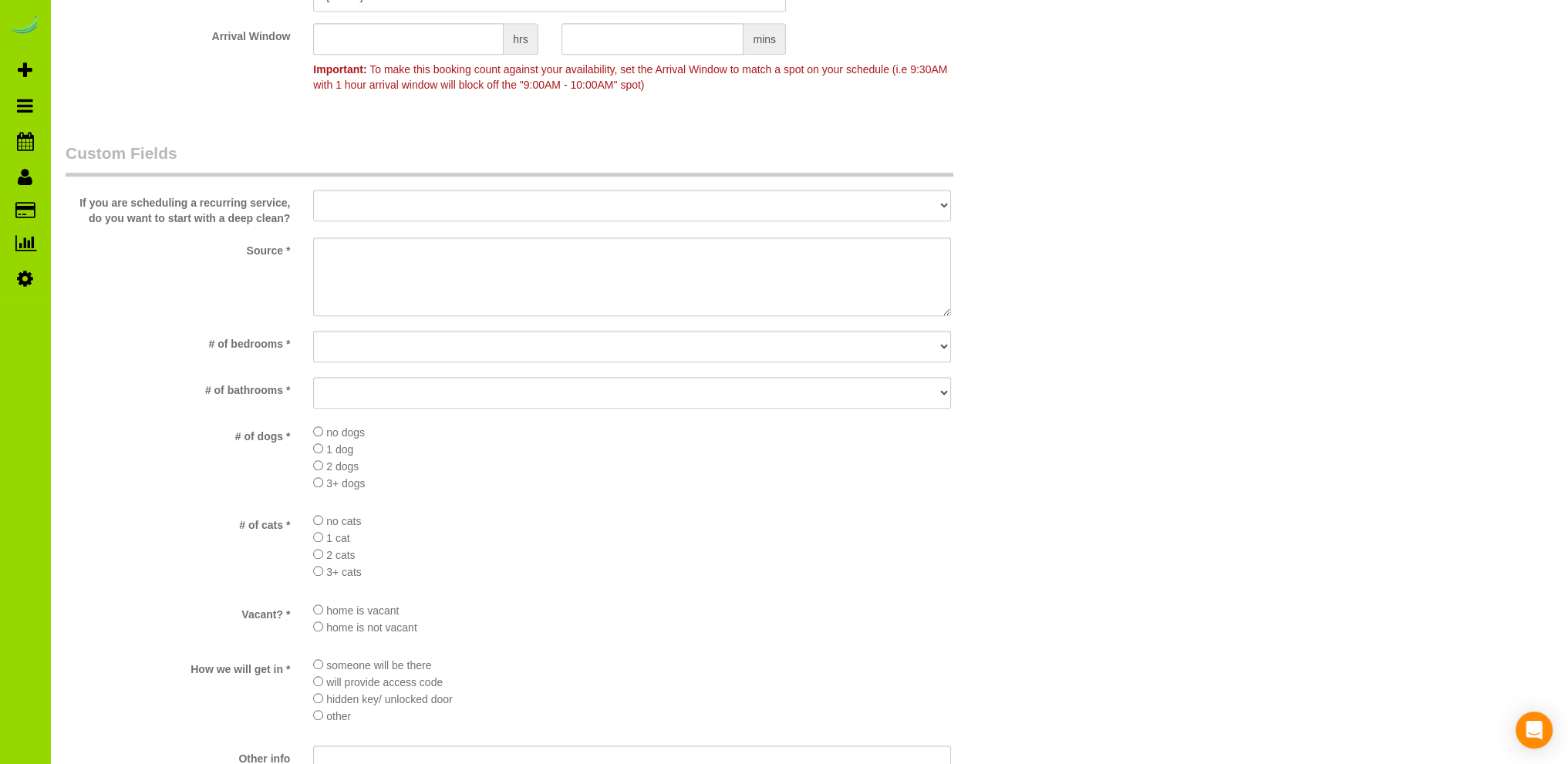
scroll to position [1079, 0]
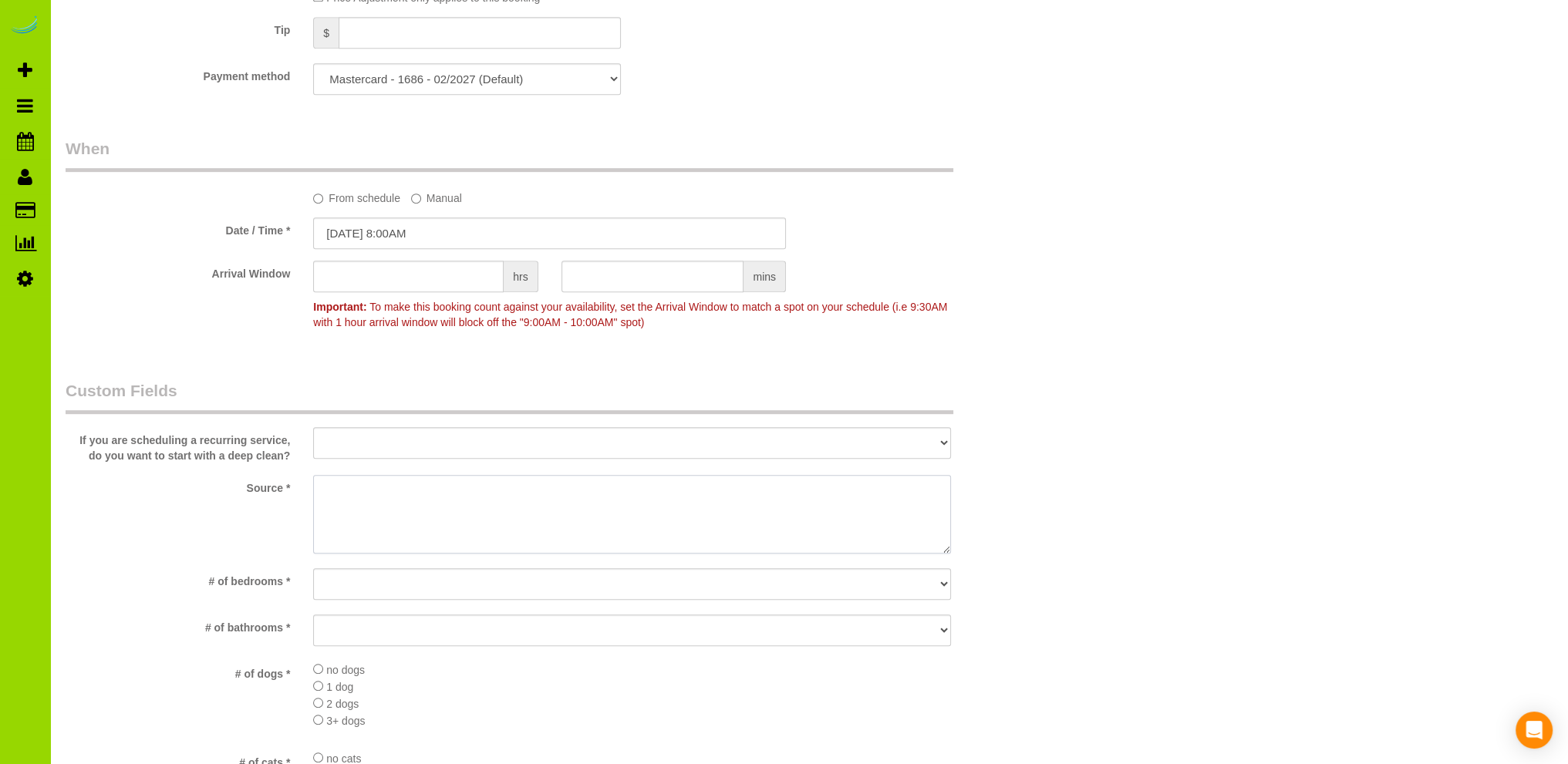
click at [373, 494] on textarea at bounding box center [632, 514] width 637 height 79
type textarea "Prev client"
click at [369, 583] on select "No bedrooms 1 bedroom 2 bedrooms 3 bedrooms 4 bedrooms 5 bedrooms 6 bedrooms 7 …" at bounding box center [632, 584] width 637 height 31
select select "number:2"
click at [313, 568] on select "No bedrooms 1 bedroom 2 bedrooms 3 bedrooms 4 bedrooms 5 bedrooms 6 bedrooms 7 …" at bounding box center [632, 584] width 637 height 31
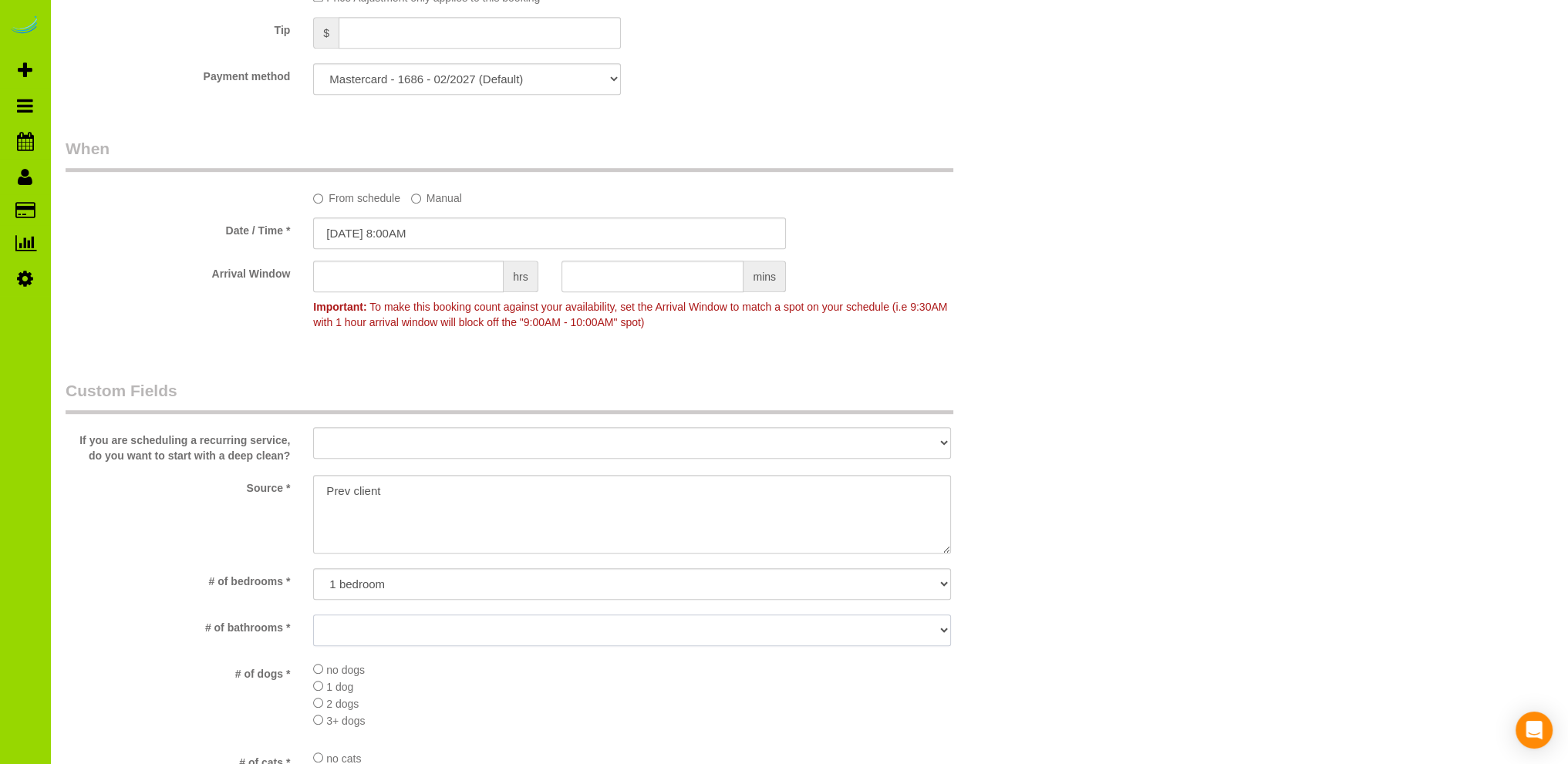
click at [382, 640] on select "No bathrooms 1 bathrooms 1.5 bathrooms 2 bathrooms 2.5 bathrooms 3 bathrooms 3.…" at bounding box center [632, 630] width 637 height 31
select select "number:11"
click at [313, 615] on select "No bathrooms 1 bathrooms 1.5 bathrooms 2 bathrooms 2.5 bathrooms 3 bathrooms 3.…" at bounding box center [632, 630] width 637 height 31
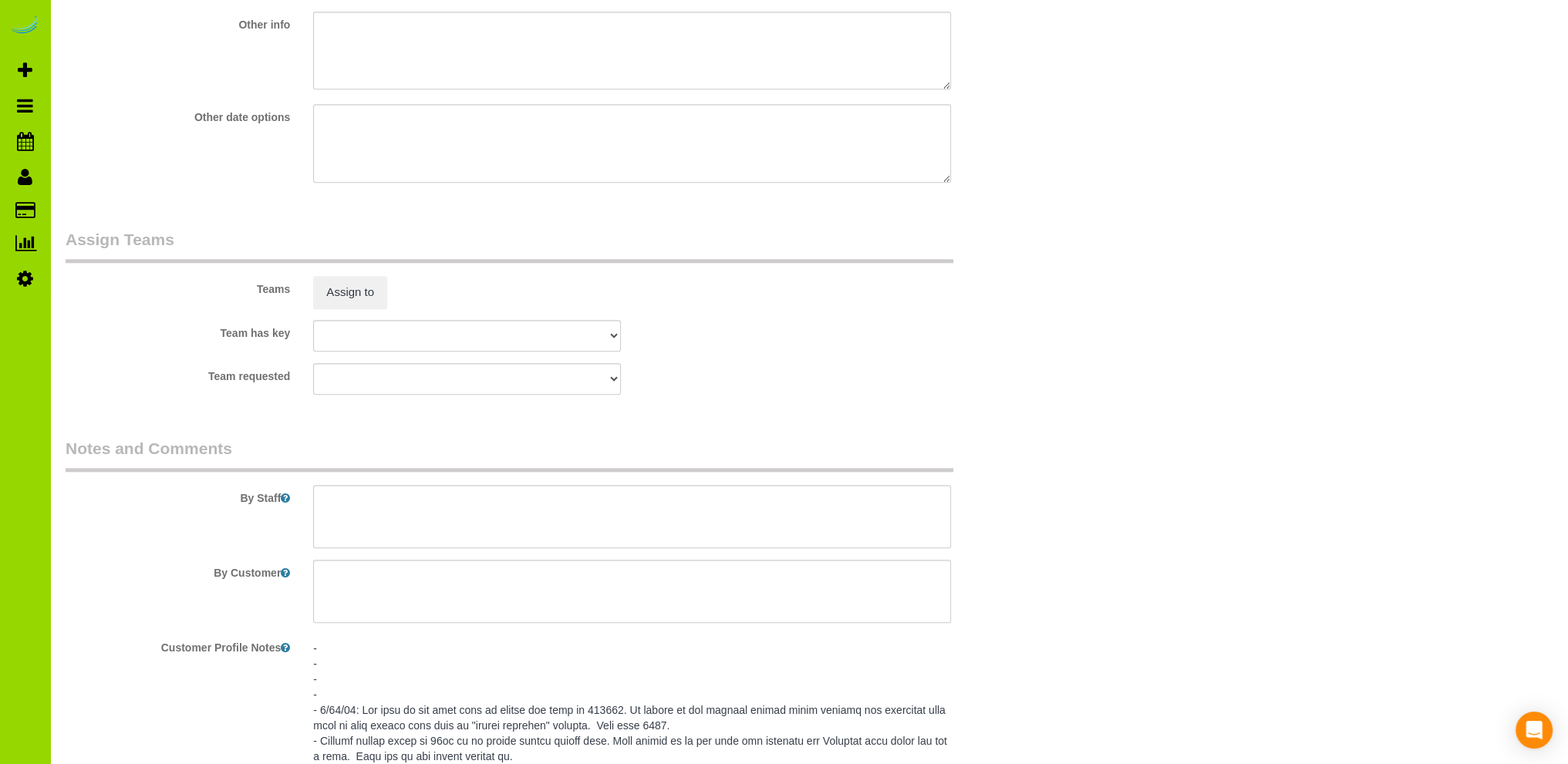
scroll to position [2158, 0]
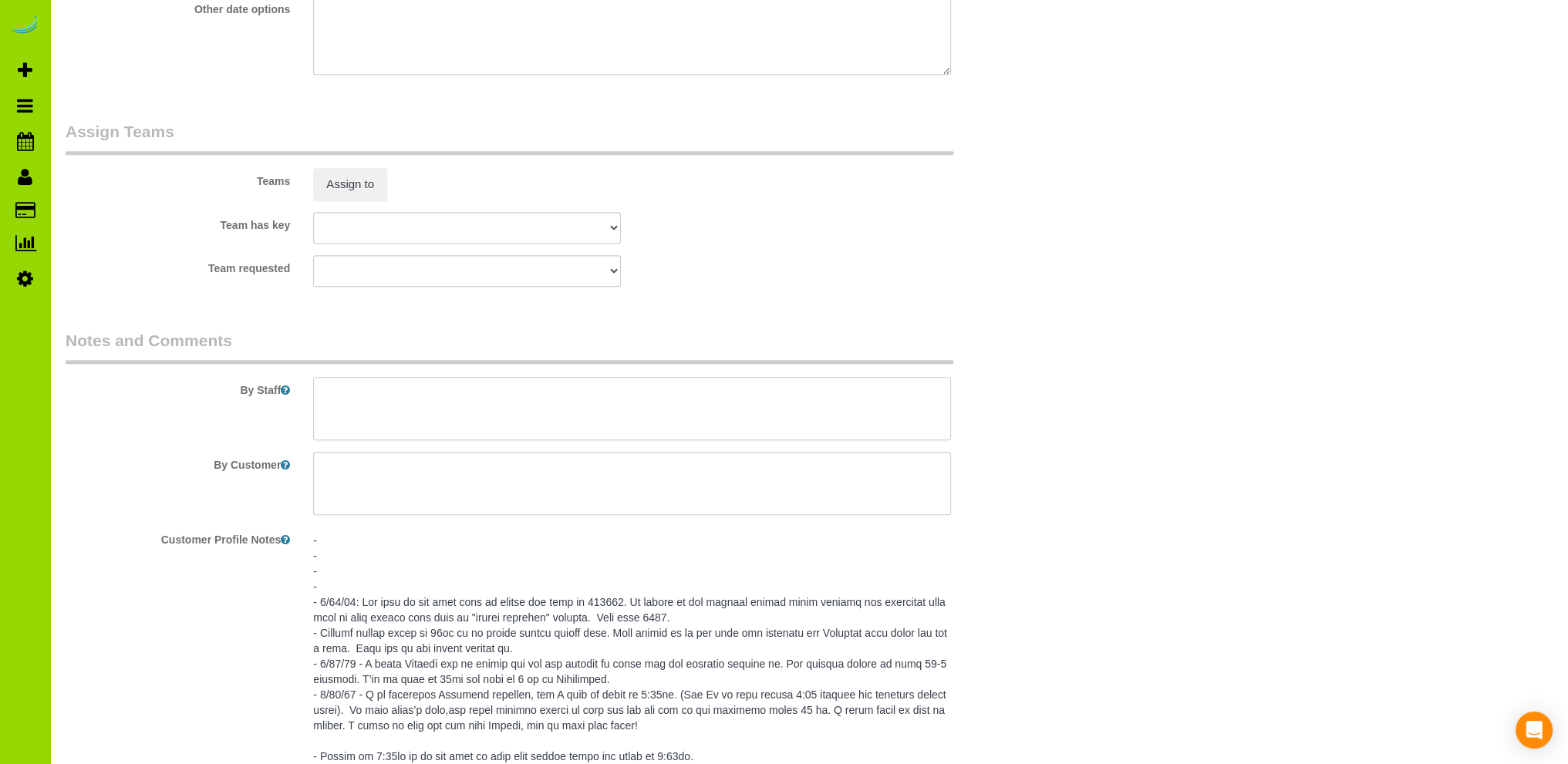
click at [384, 397] on textarea at bounding box center [632, 408] width 637 height 63
click at [324, 412] on textarea at bounding box center [632, 408] width 637 height 63
type textarea "- Est 4 hours. - Client moving into this new address. Thank you."
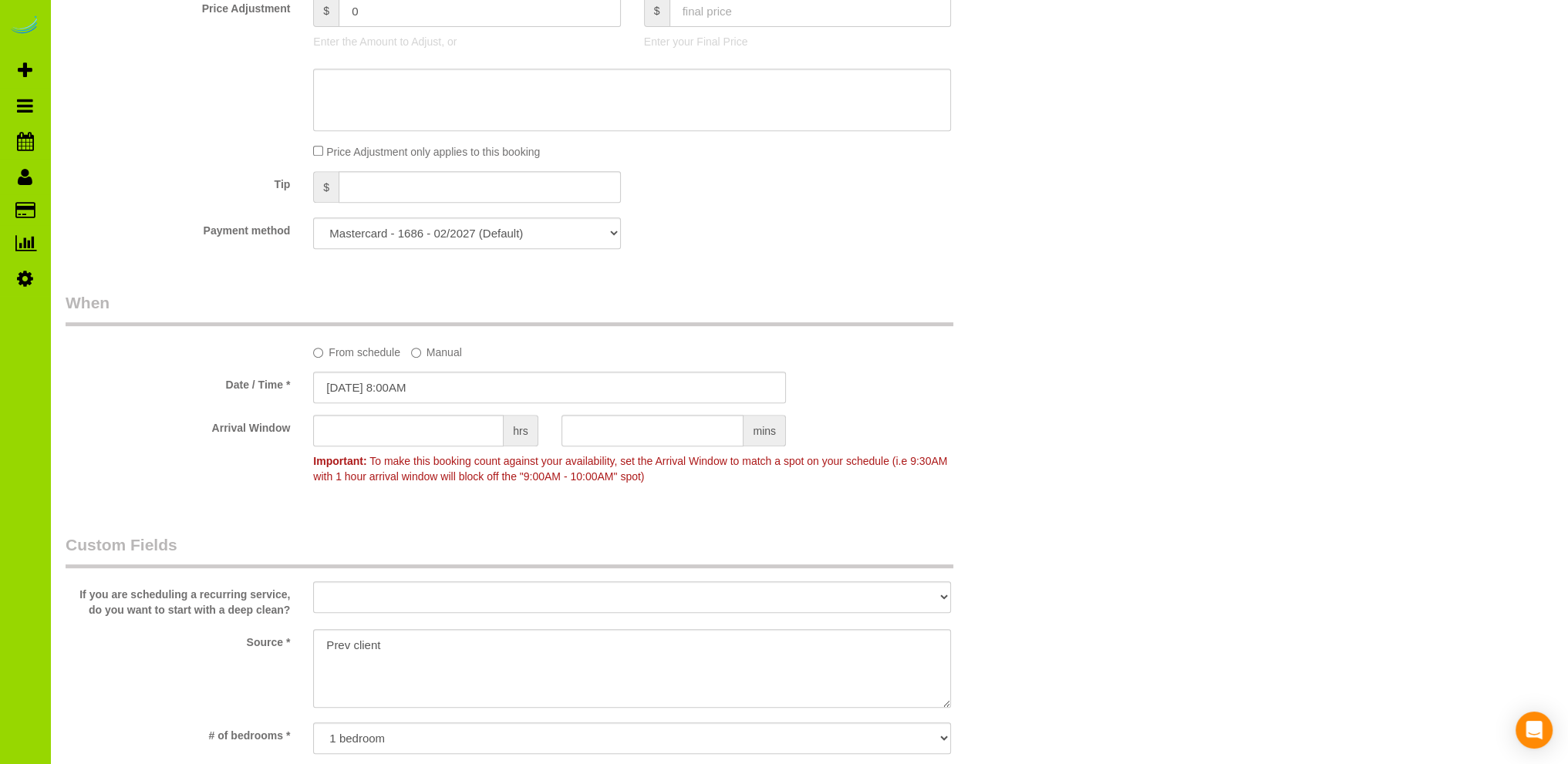
scroll to position [0, 0]
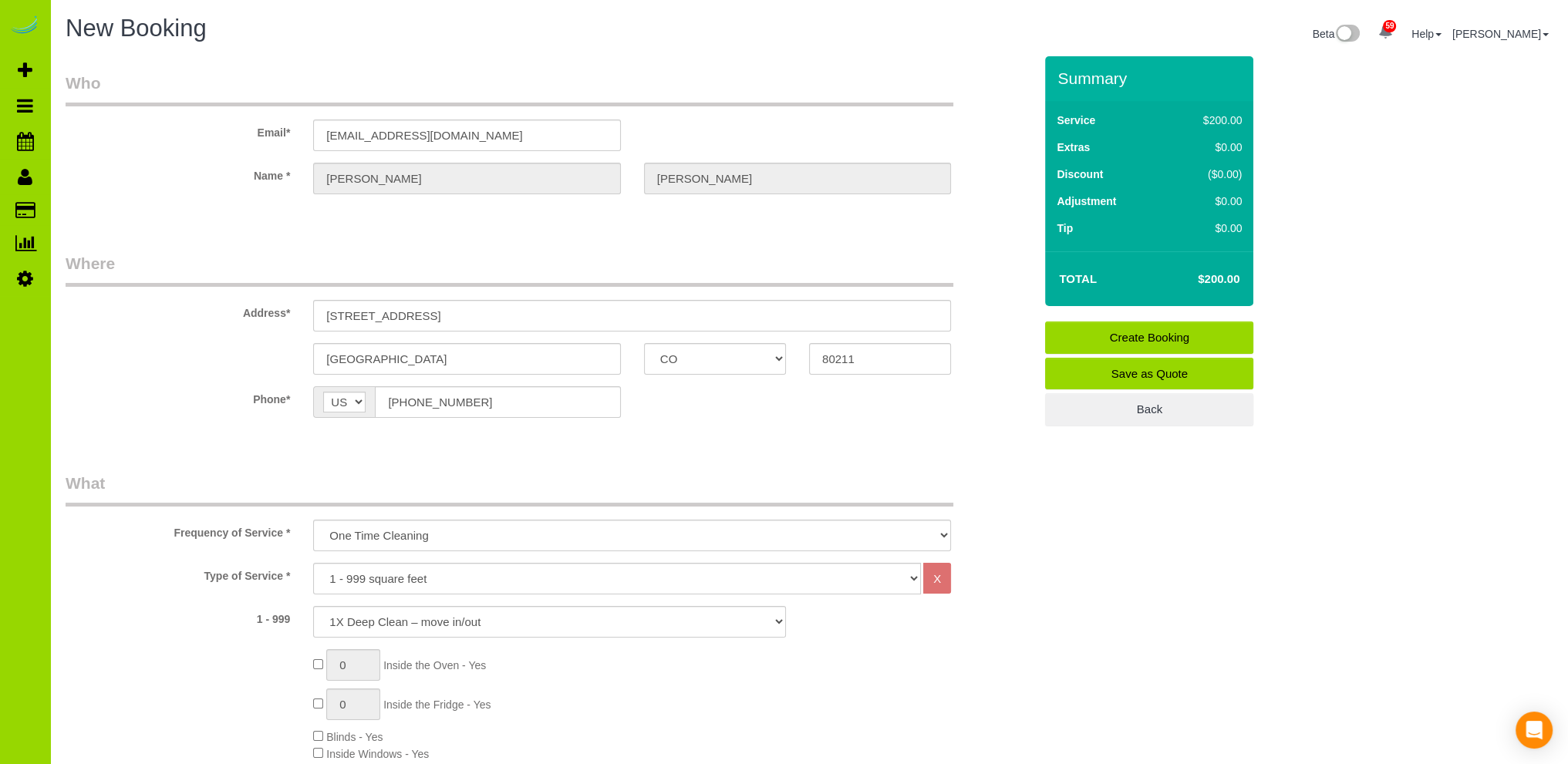
click at [1144, 332] on link "Create Booking" at bounding box center [1149, 337] width 209 height 32
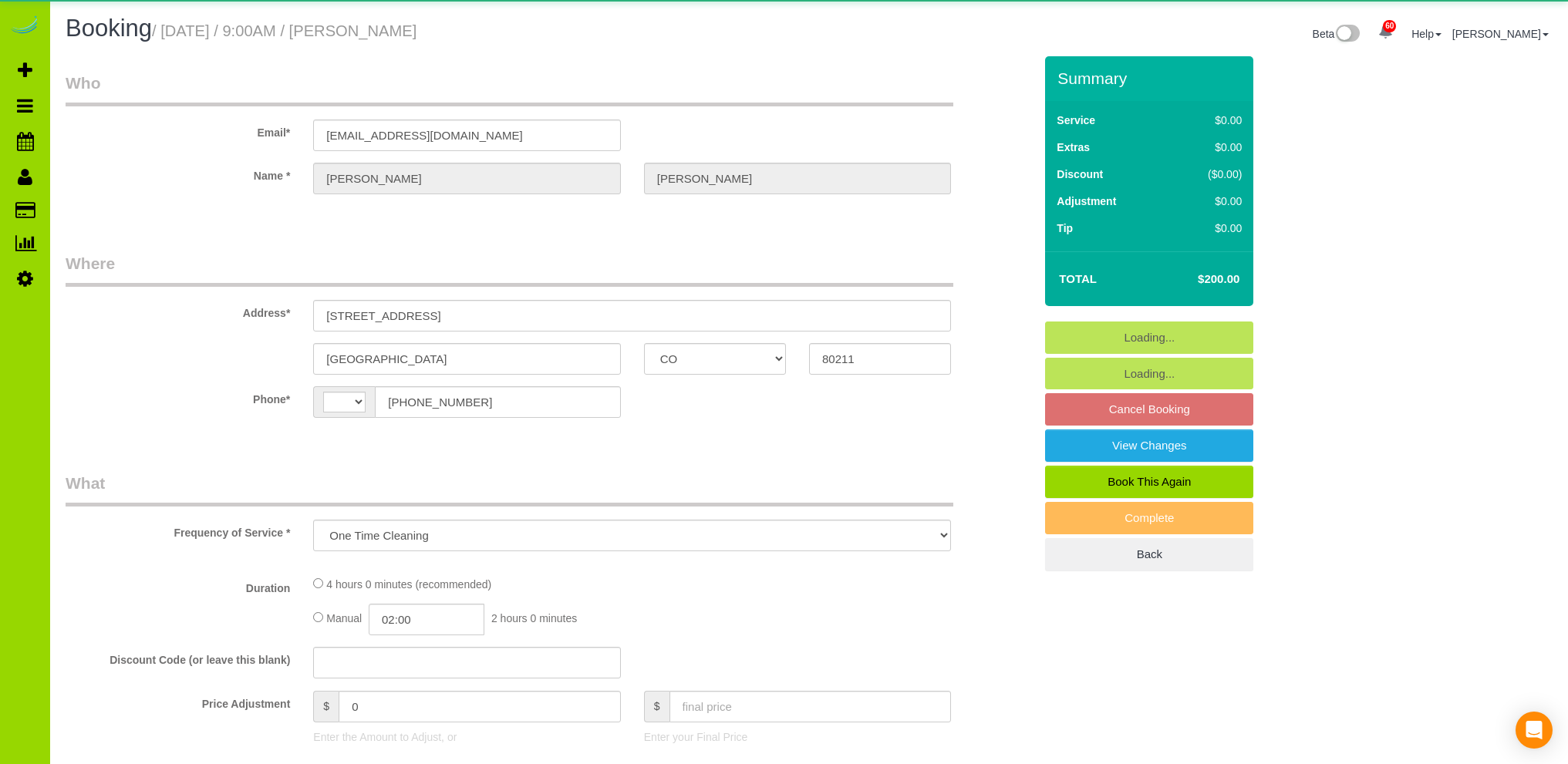
select select "CO"
select select "number:2"
select select "number:11"
select select "object:902"
select select "string:[GEOGRAPHIC_DATA]"
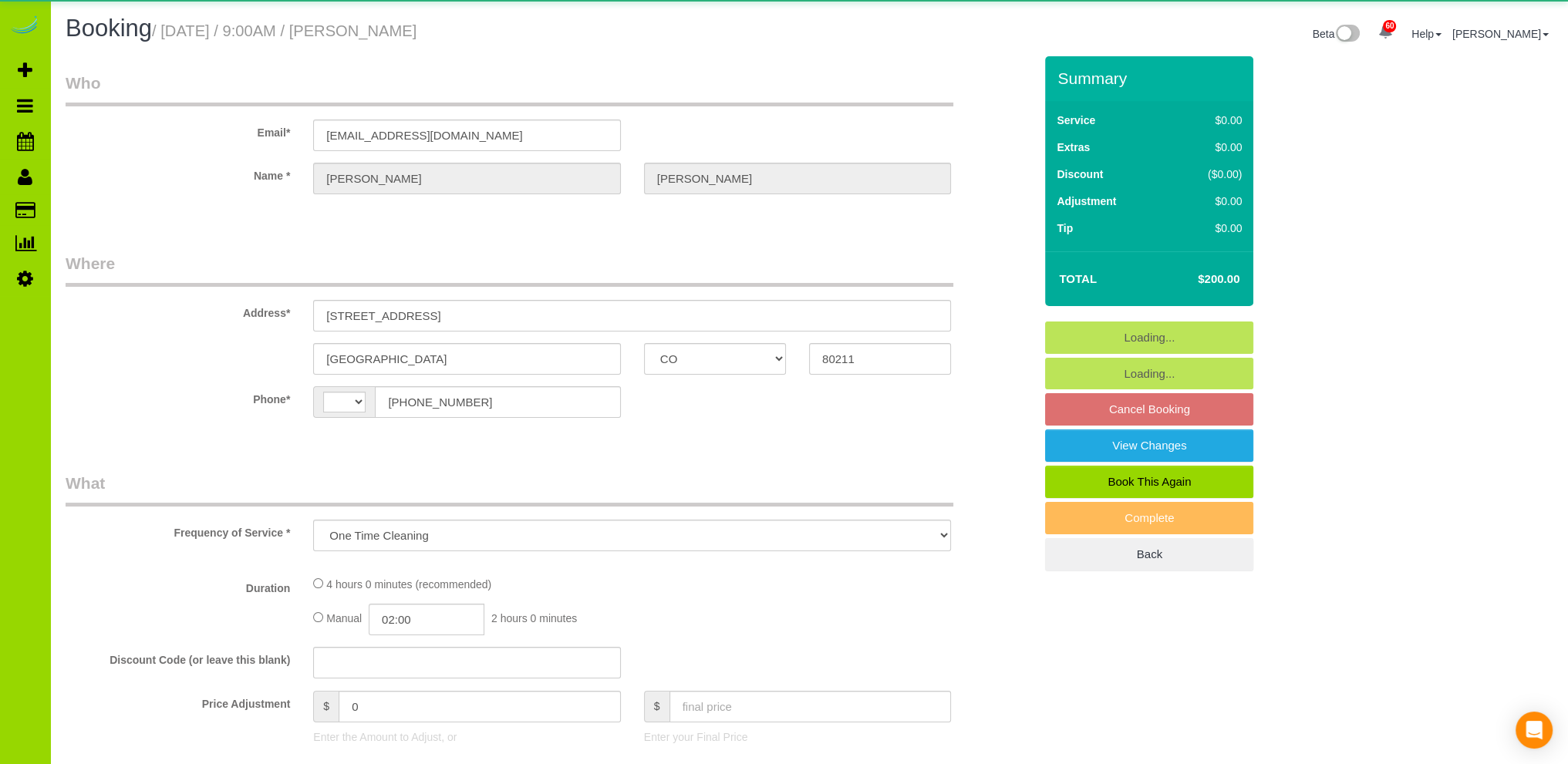
select select "spot1"
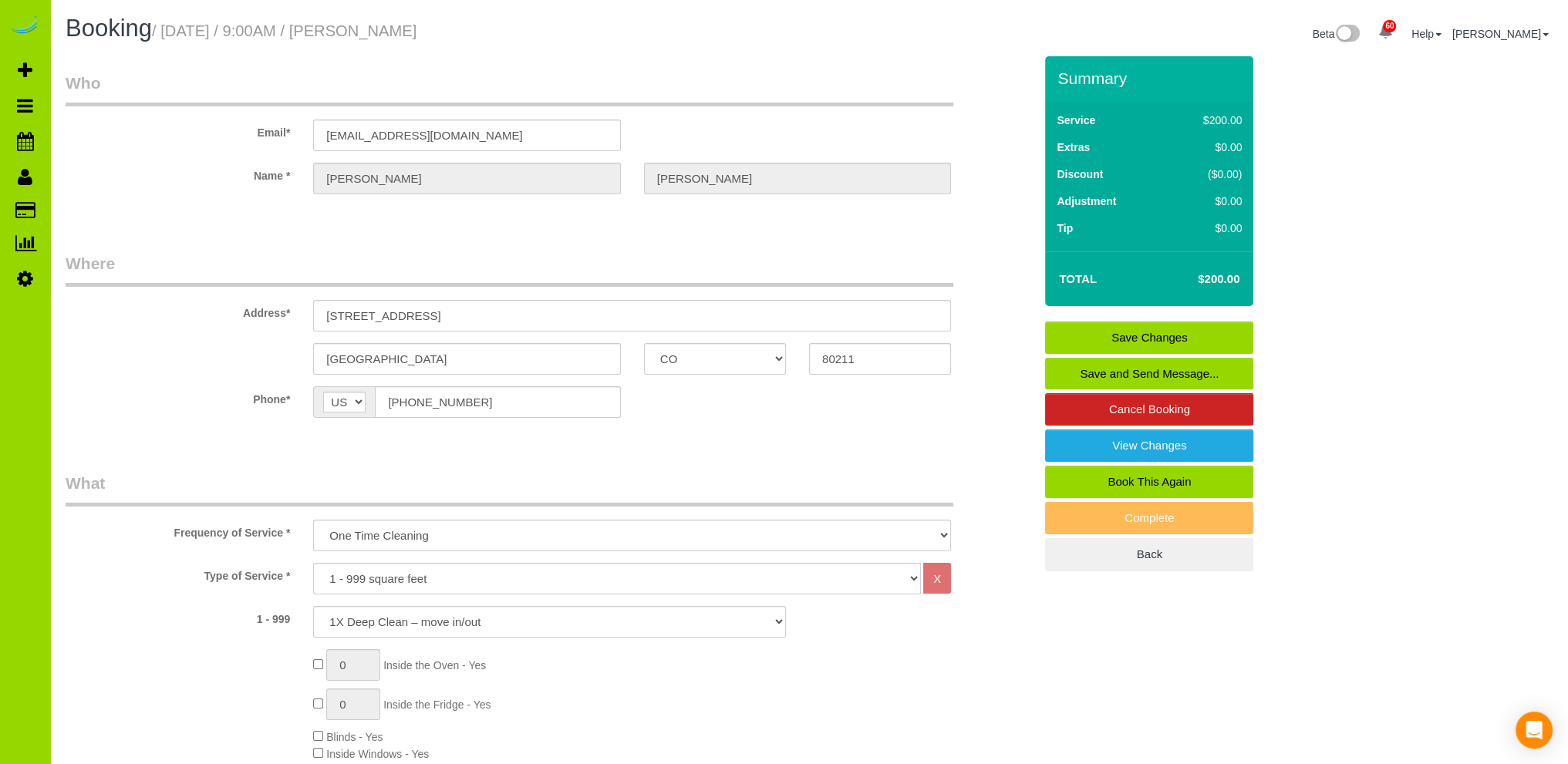
click at [1130, 471] on link "Book This Again" at bounding box center [1149, 481] width 209 height 32
select select "CO"
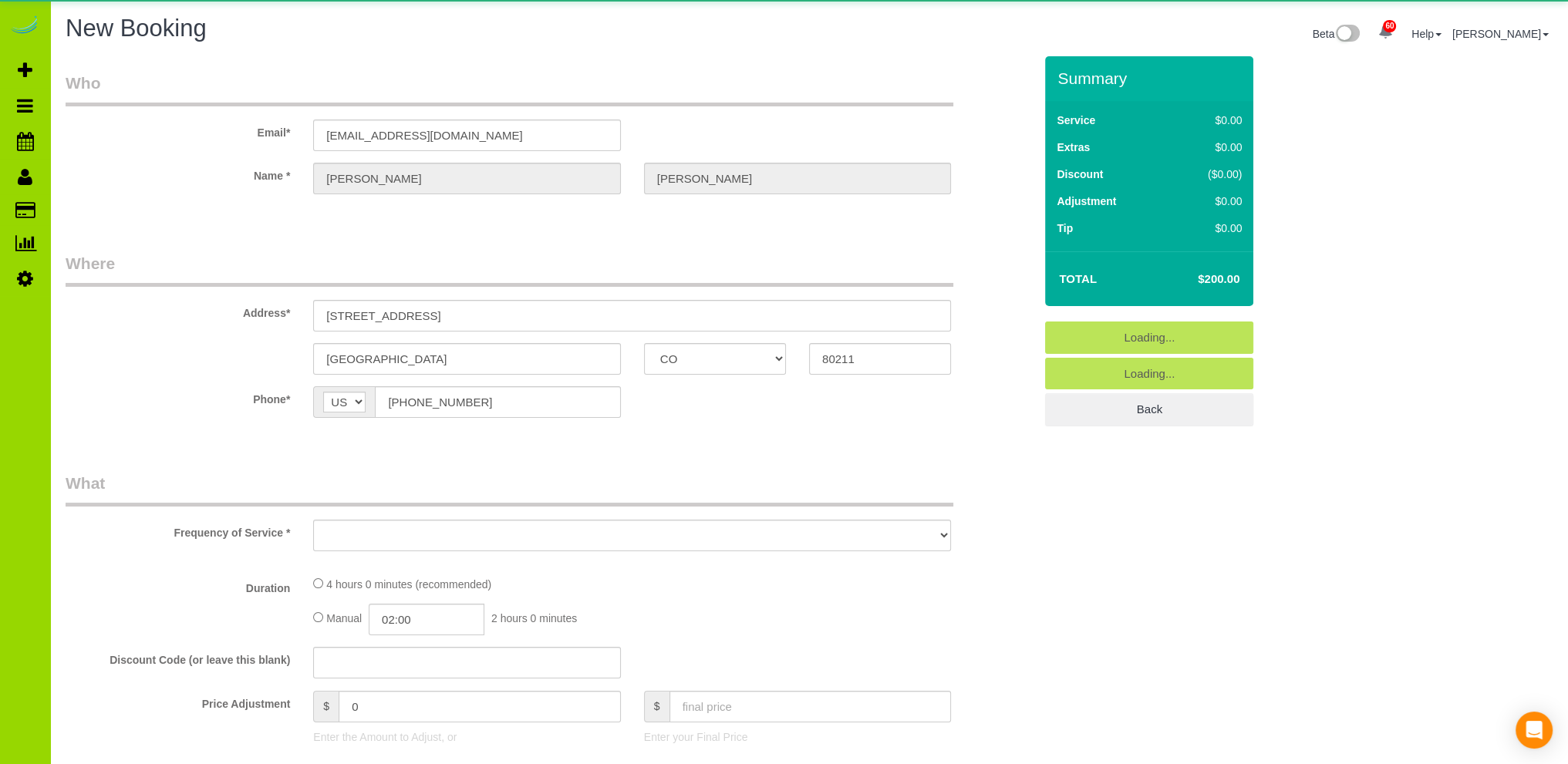
select select "object:1922"
select select "number:2"
select select "number:11"
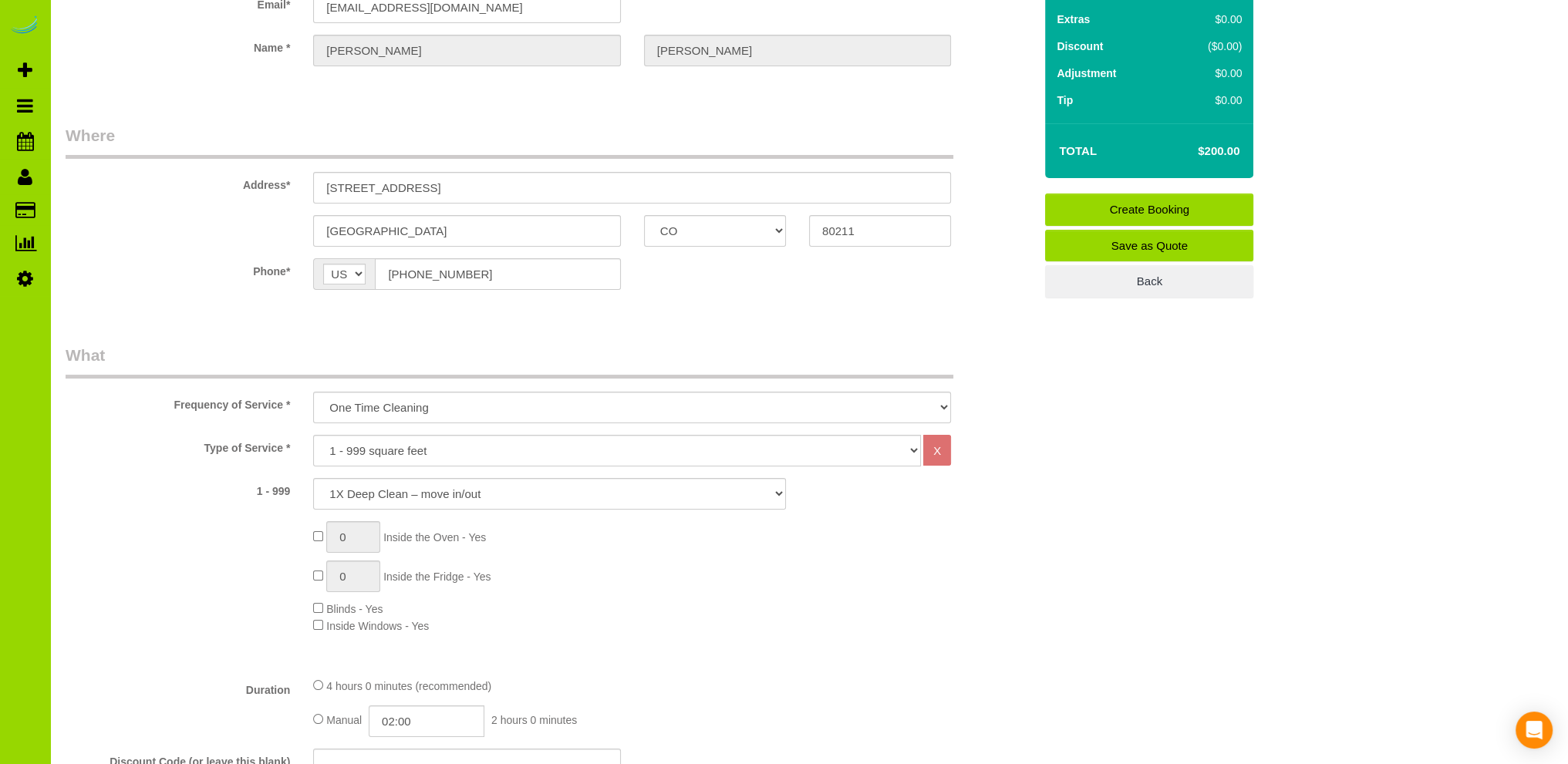
scroll to position [154, 0]
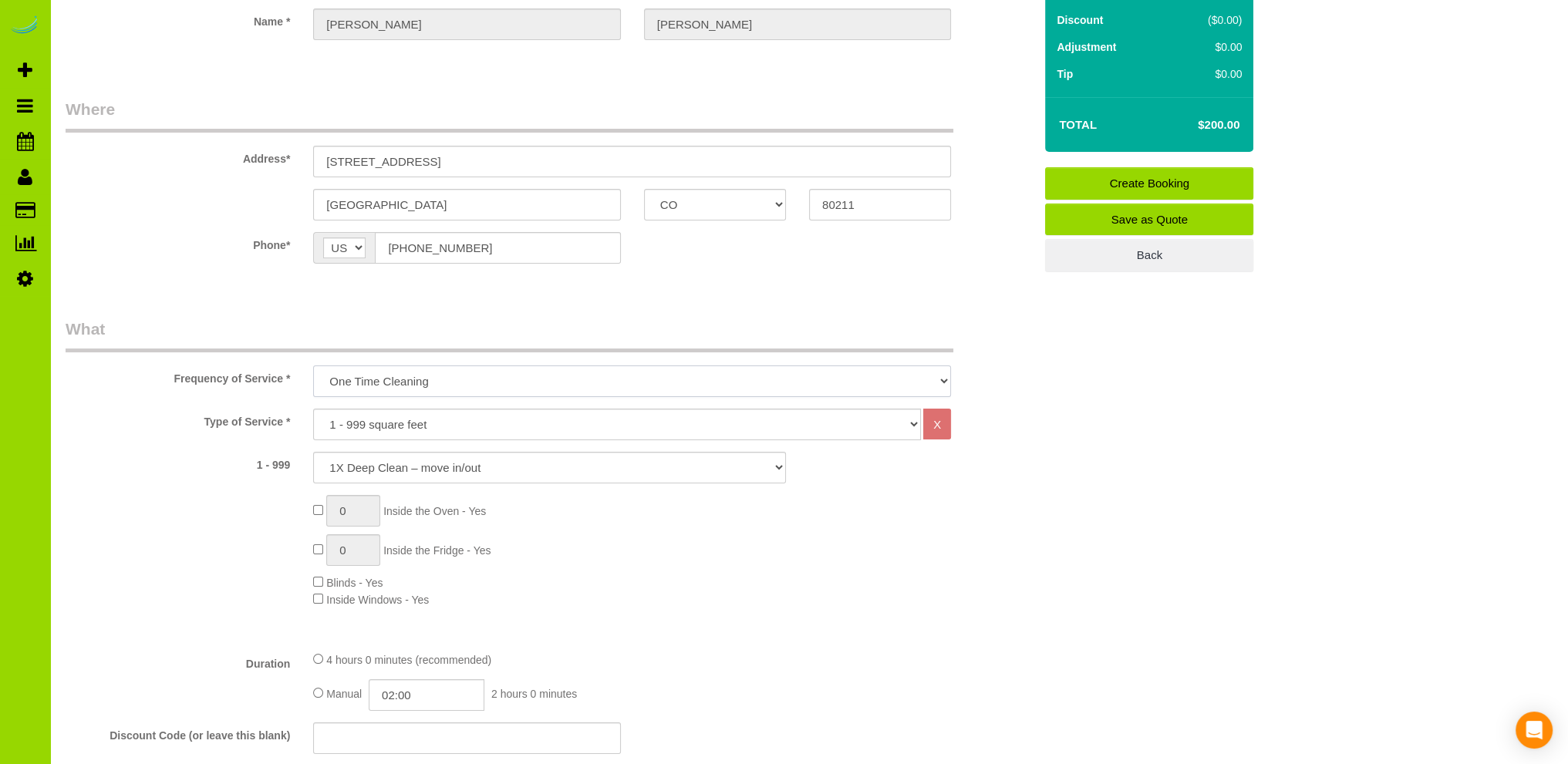
click at [460, 371] on select "One Time Cleaning Weekly Cleaning Biweekly Cleaning Monthly Cleaning" at bounding box center [632, 382] width 637 height 31
select select "object:1925"
click at [313, 366] on select "One Time Cleaning Weekly Cleaning Biweekly Cleaning Monthly Cleaning" at bounding box center [632, 382] width 637 height 31
click at [368, 468] on select "1X Deep Clean – move in/out 1X Deep Clean – sale ready 1X Deep Clean – other 1X…" at bounding box center [549, 467] width 472 height 31
select select "7"
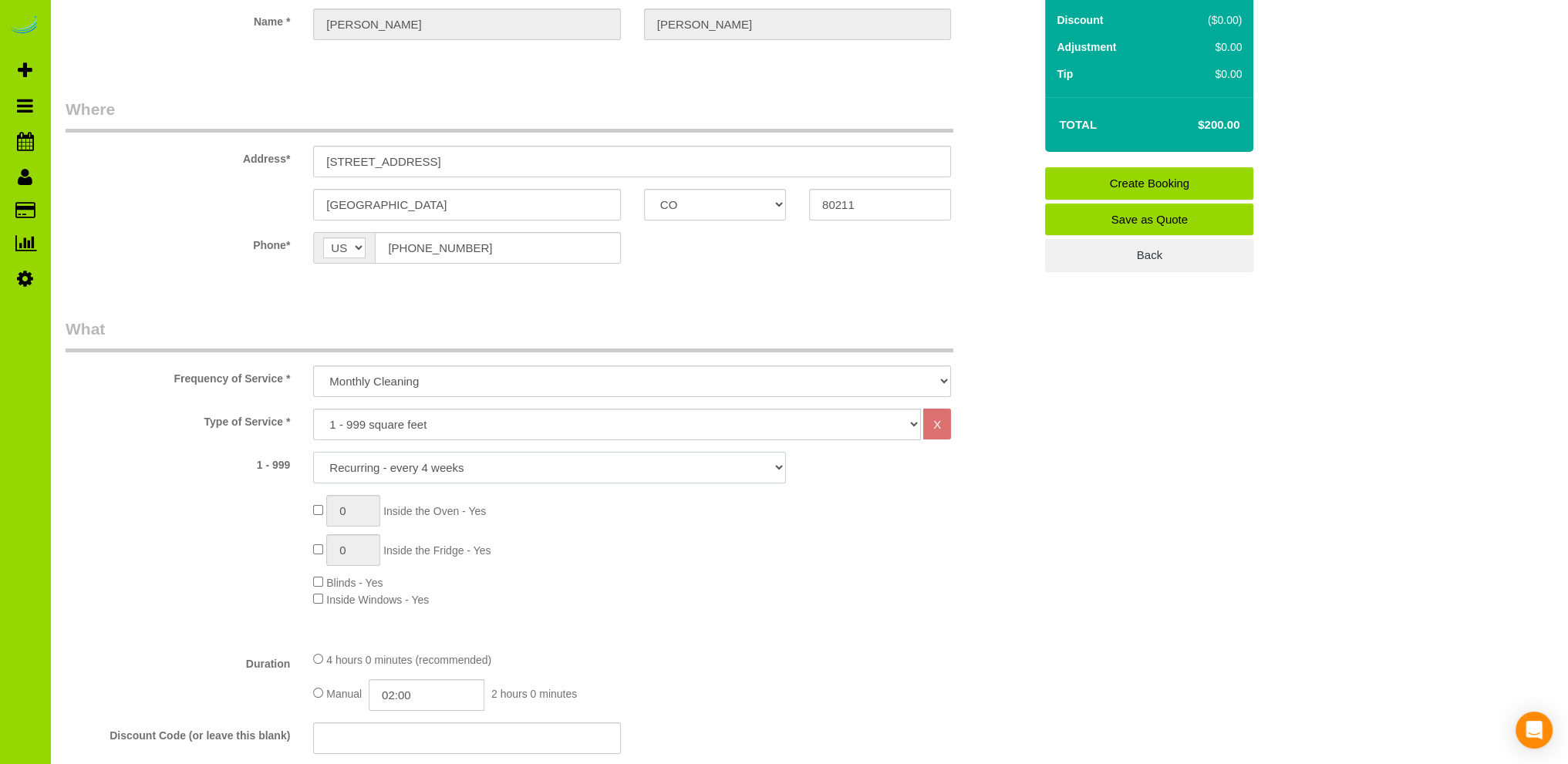
click at [313, 451] on select "1X Deep Clean – move in/out 1X Deep Clean – sale ready 1X Deep Clean – other 1X…" at bounding box center [549, 467] width 472 height 31
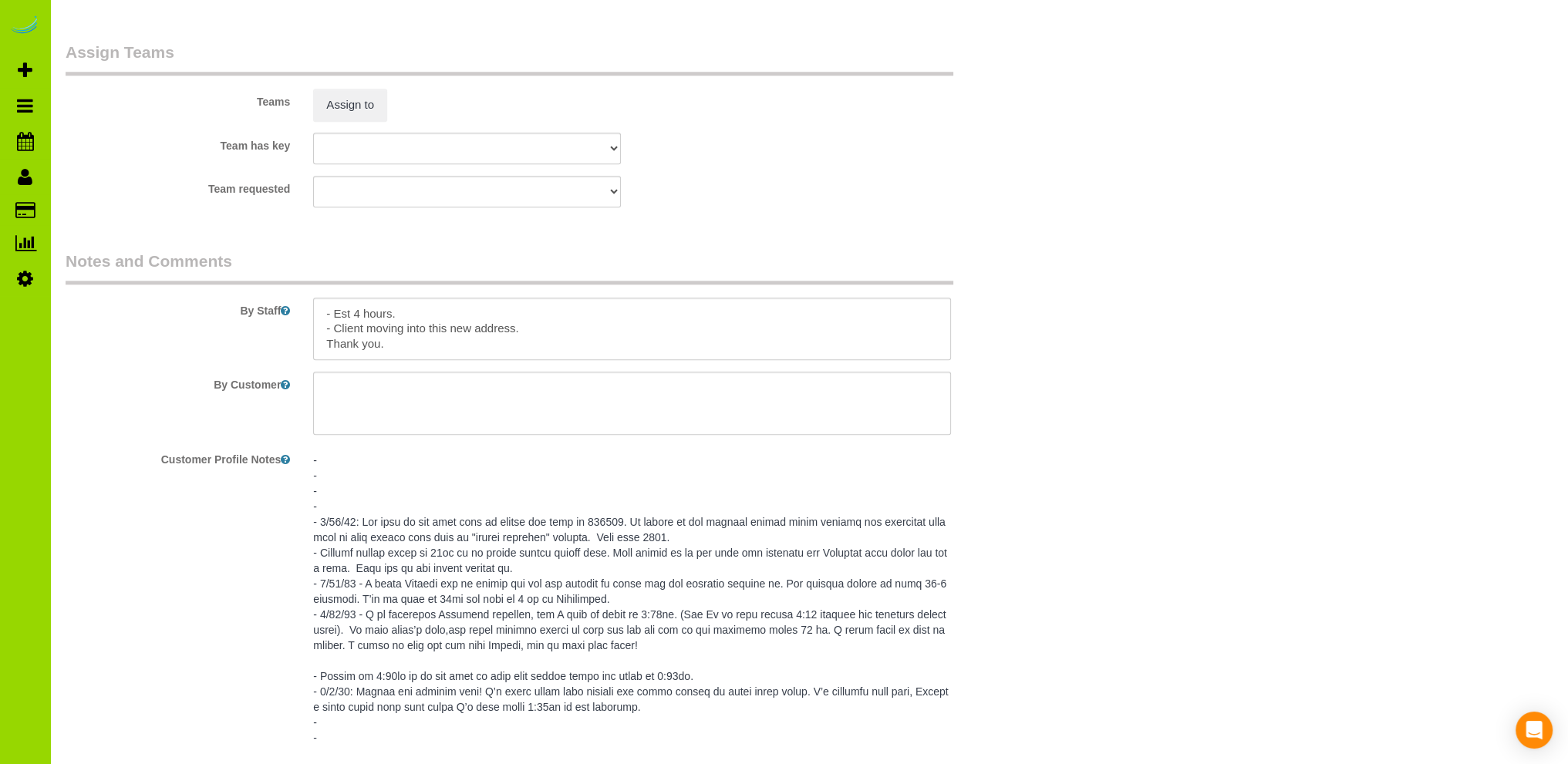
scroll to position [2158, 0]
click at [356, 312] on textarea at bounding box center [632, 324] width 637 height 63
drag, startPoint x: 528, startPoint y: 326, endPoint x: 296, endPoint y: 326, distance: 232.0
click at [296, 326] on div "By Staff" at bounding box center [549, 300] width 991 height 111
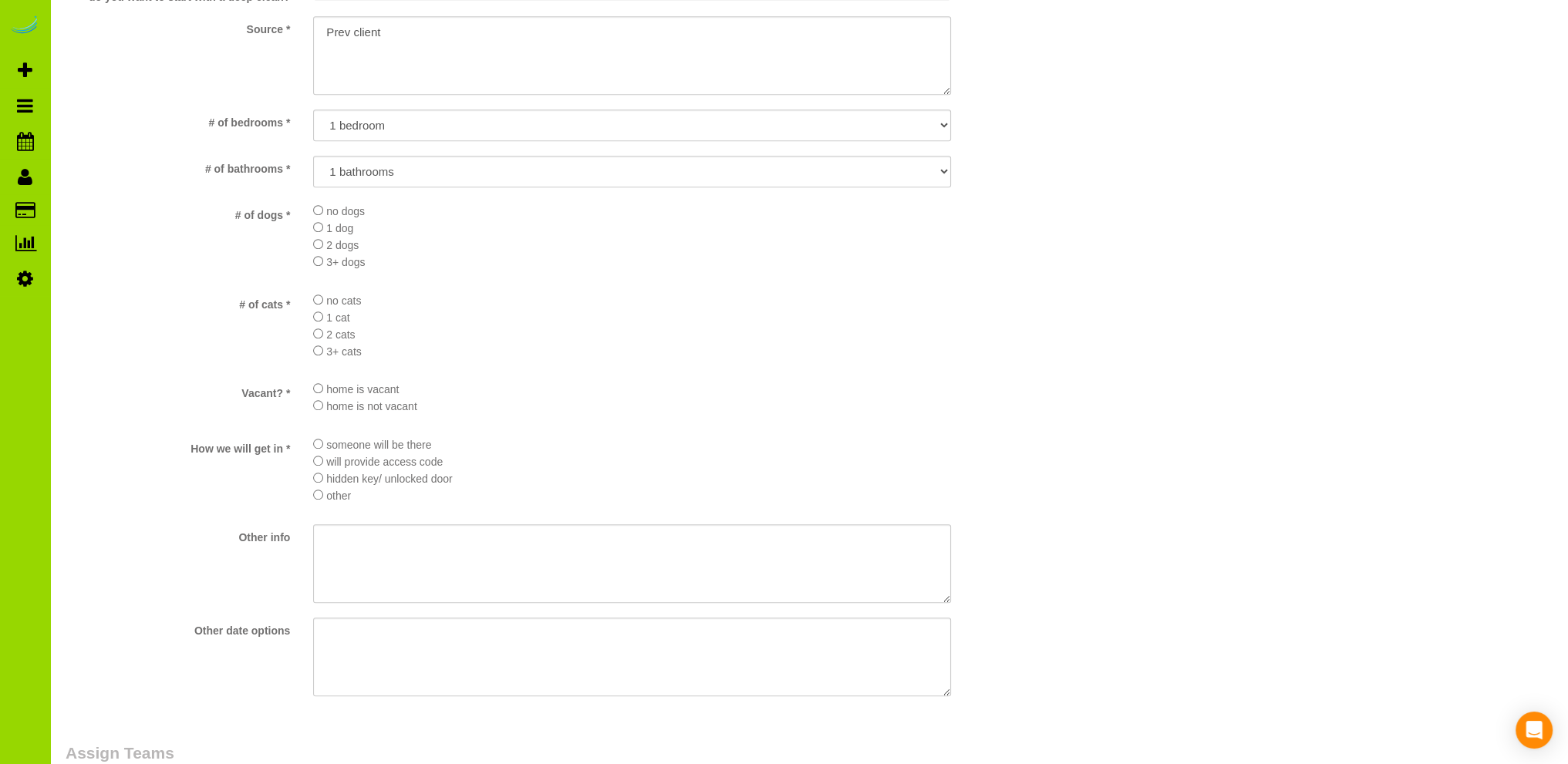
scroll to position [1387, 0]
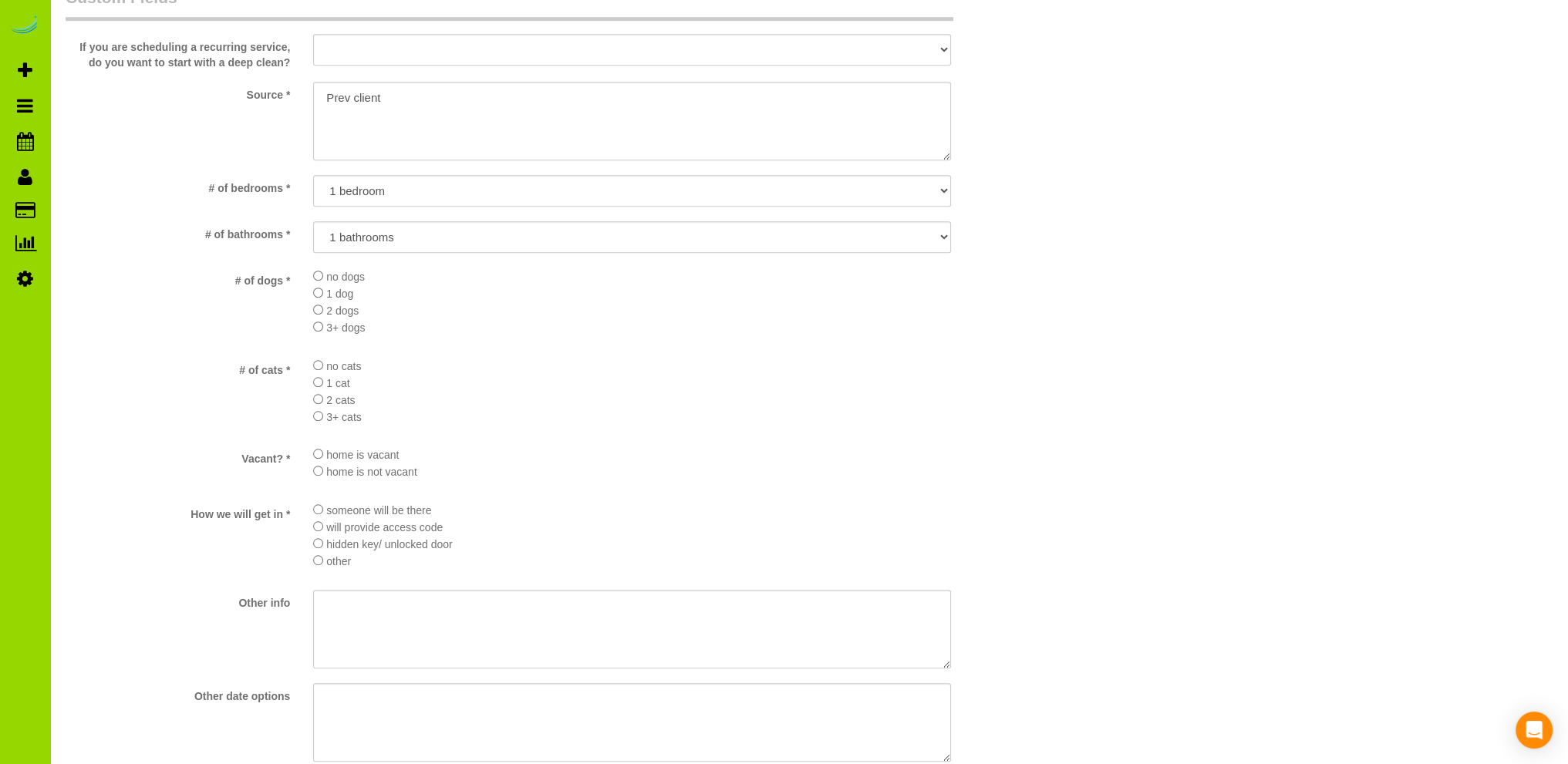
type textarea "- Est 3 hours. Thank you."
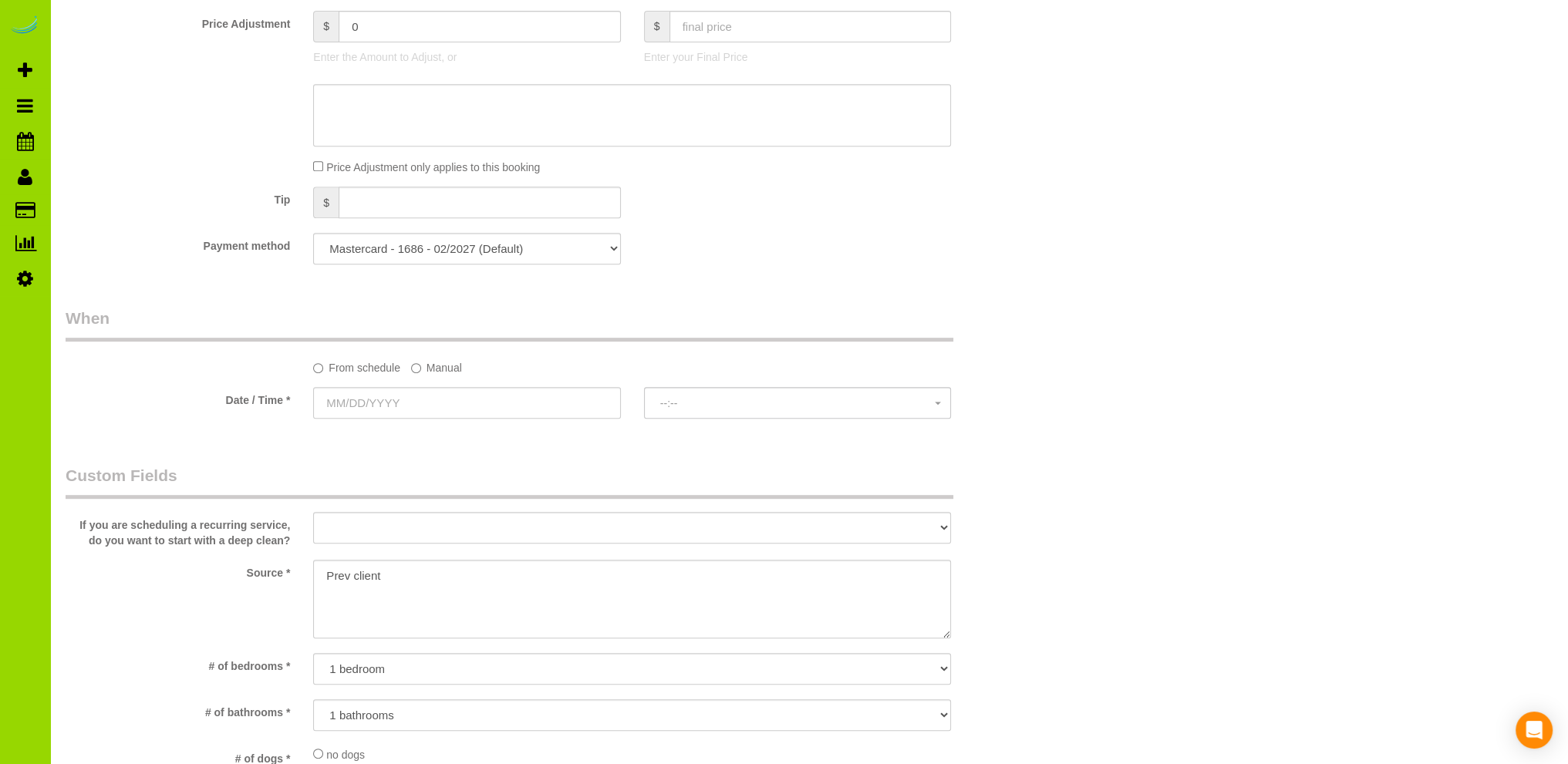
scroll to position [925, 0]
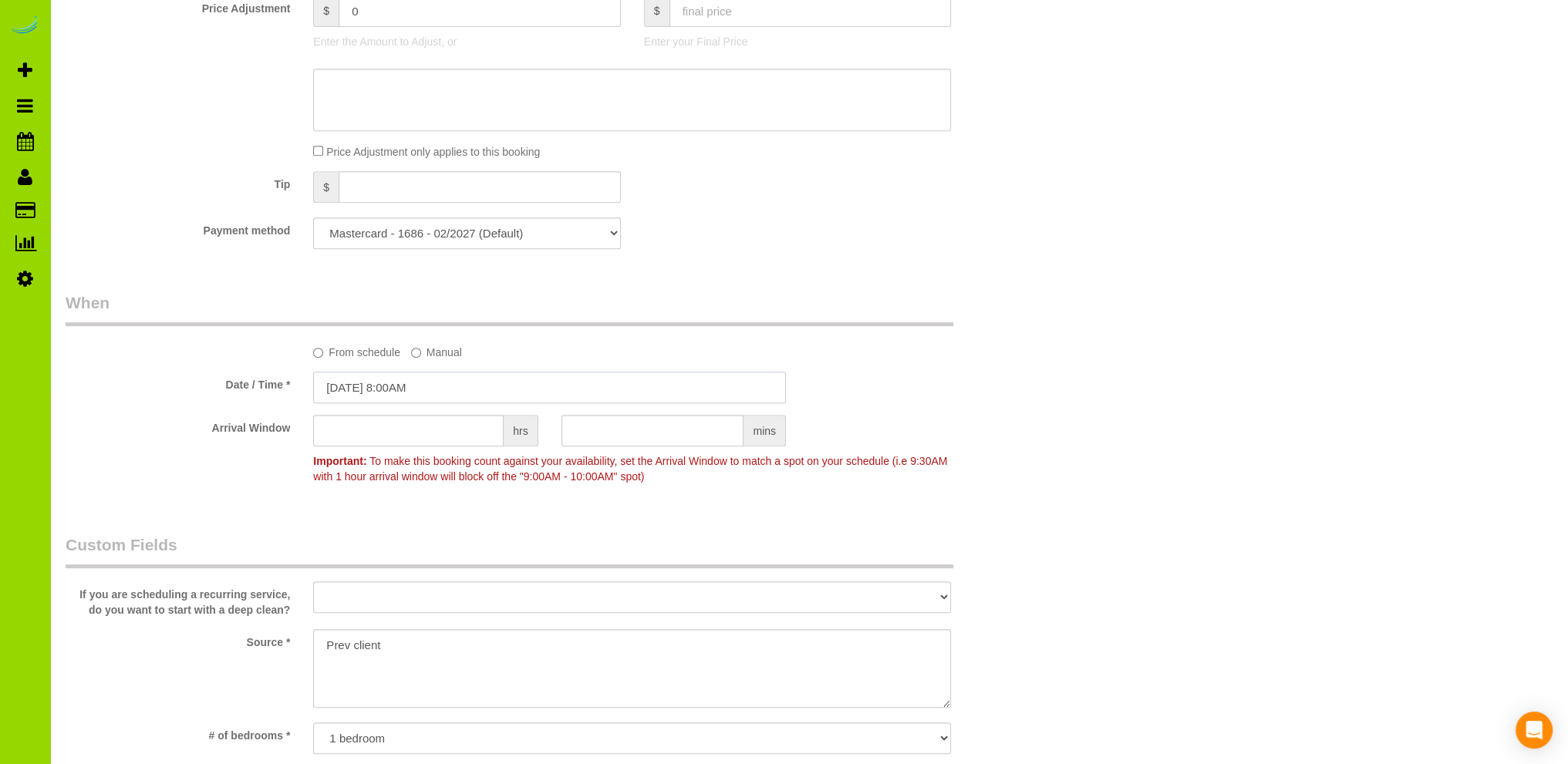
click at [389, 386] on input "[DATE] 8:00AM" at bounding box center [549, 387] width 472 height 31
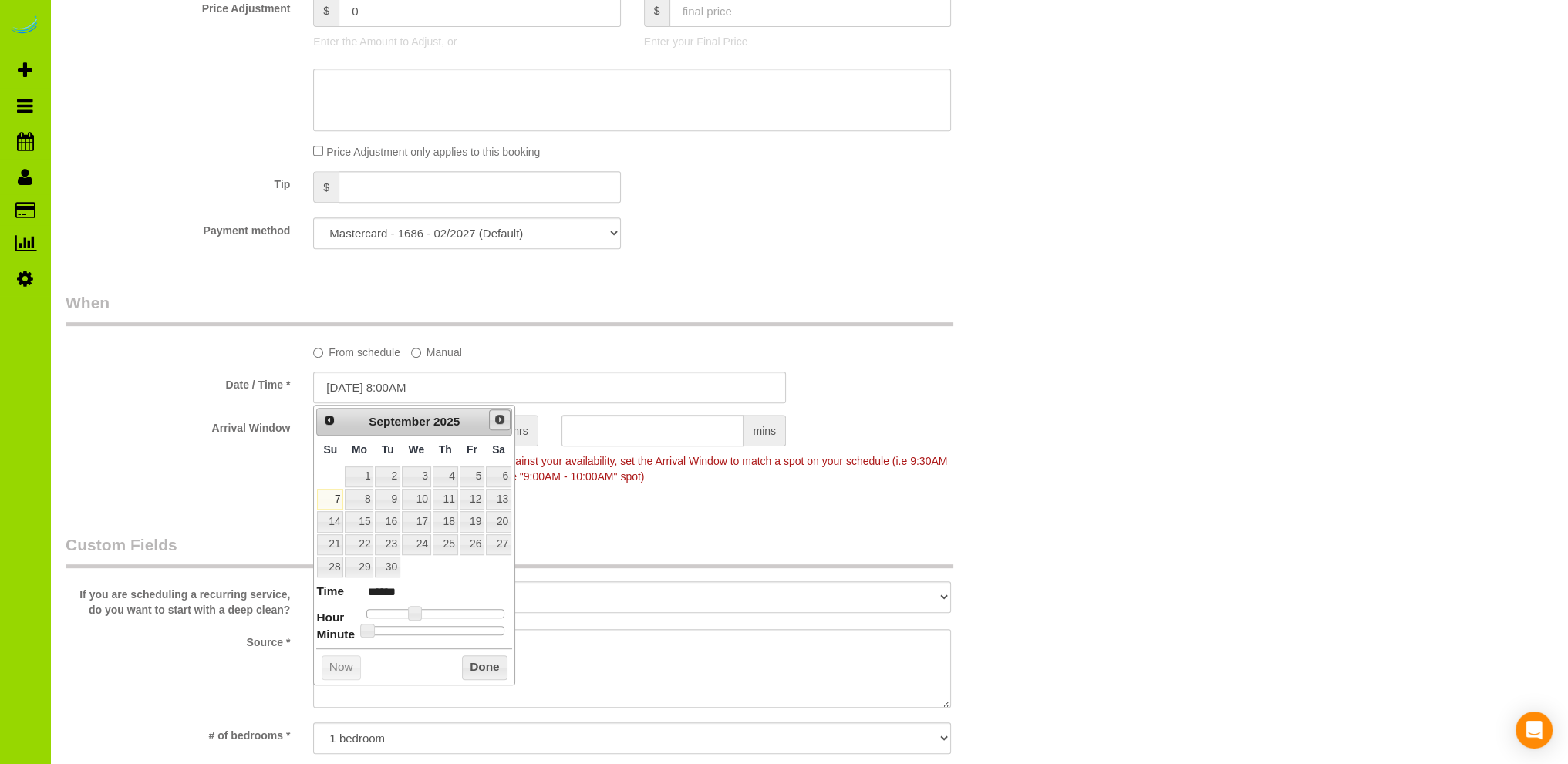
click at [500, 425] on span "Next" at bounding box center [500, 419] width 13 height 13
click at [423, 498] on link "8" at bounding box center [416, 499] width 30 height 21
type input "[DATE] 9:00AM"
type input "******"
click at [422, 611] on span at bounding box center [420, 613] width 14 height 14
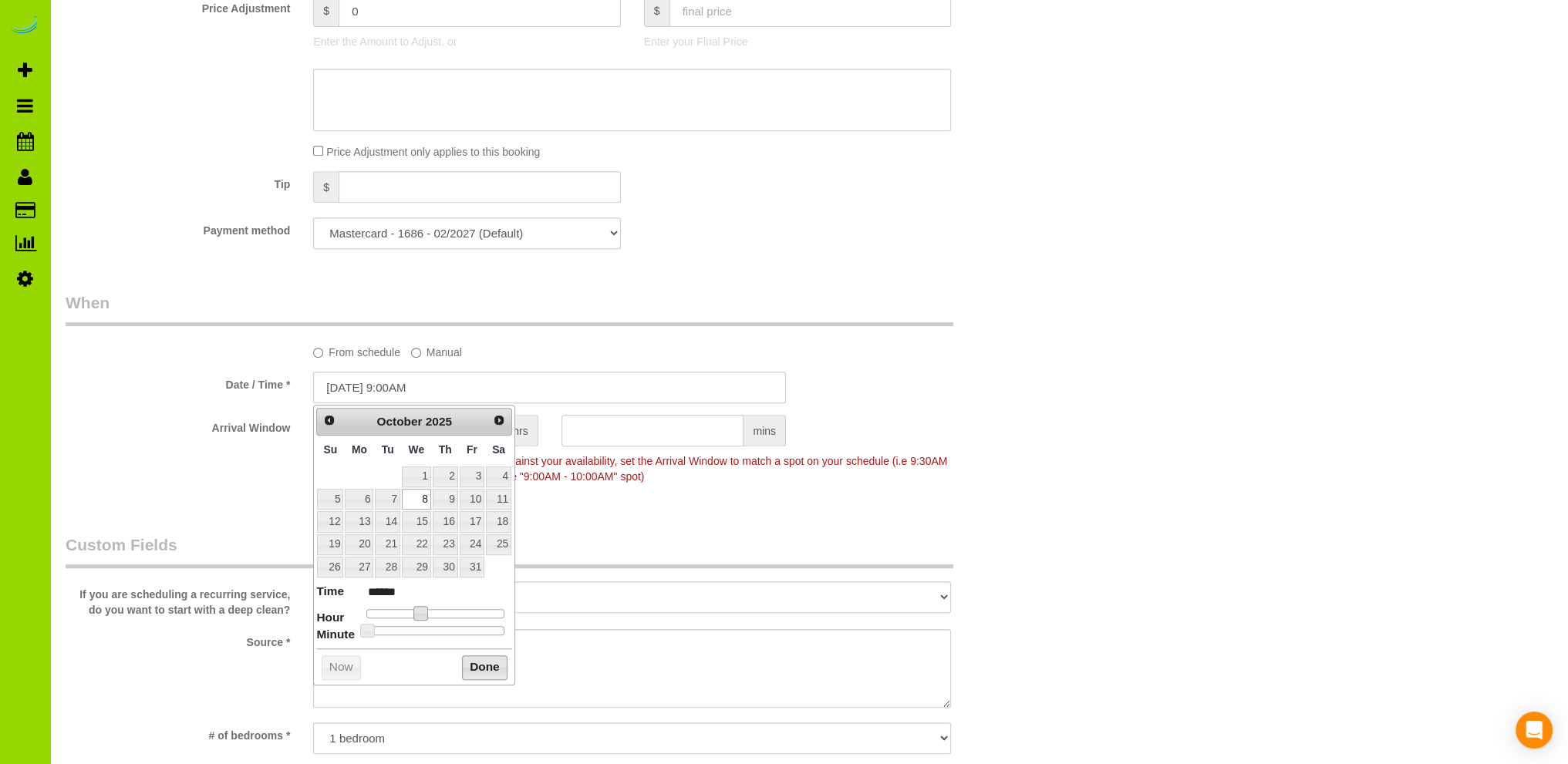
click at [483, 668] on button "Done" at bounding box center [485, 667] width 45 height 25
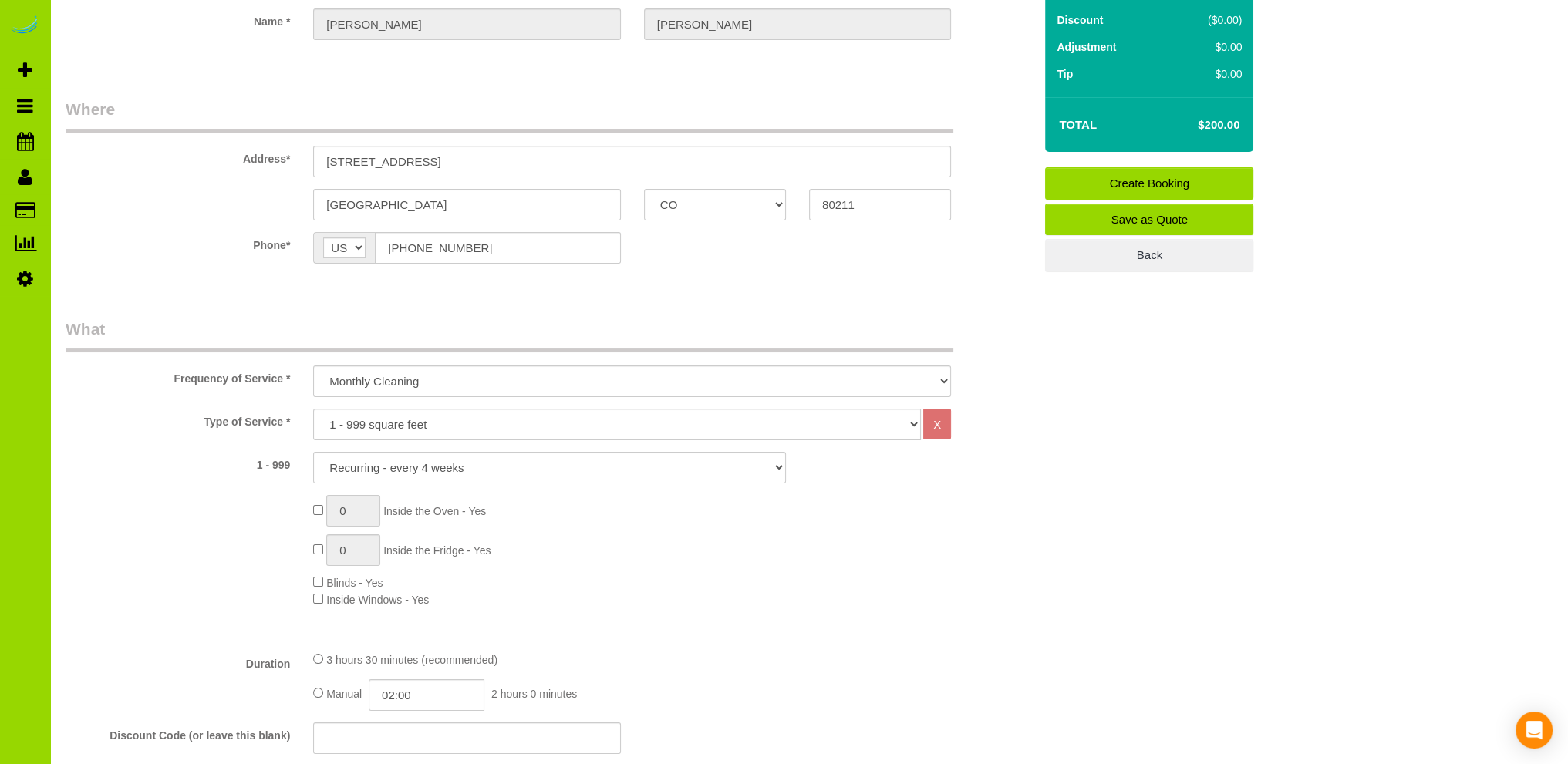
scroll to position [462, 0]
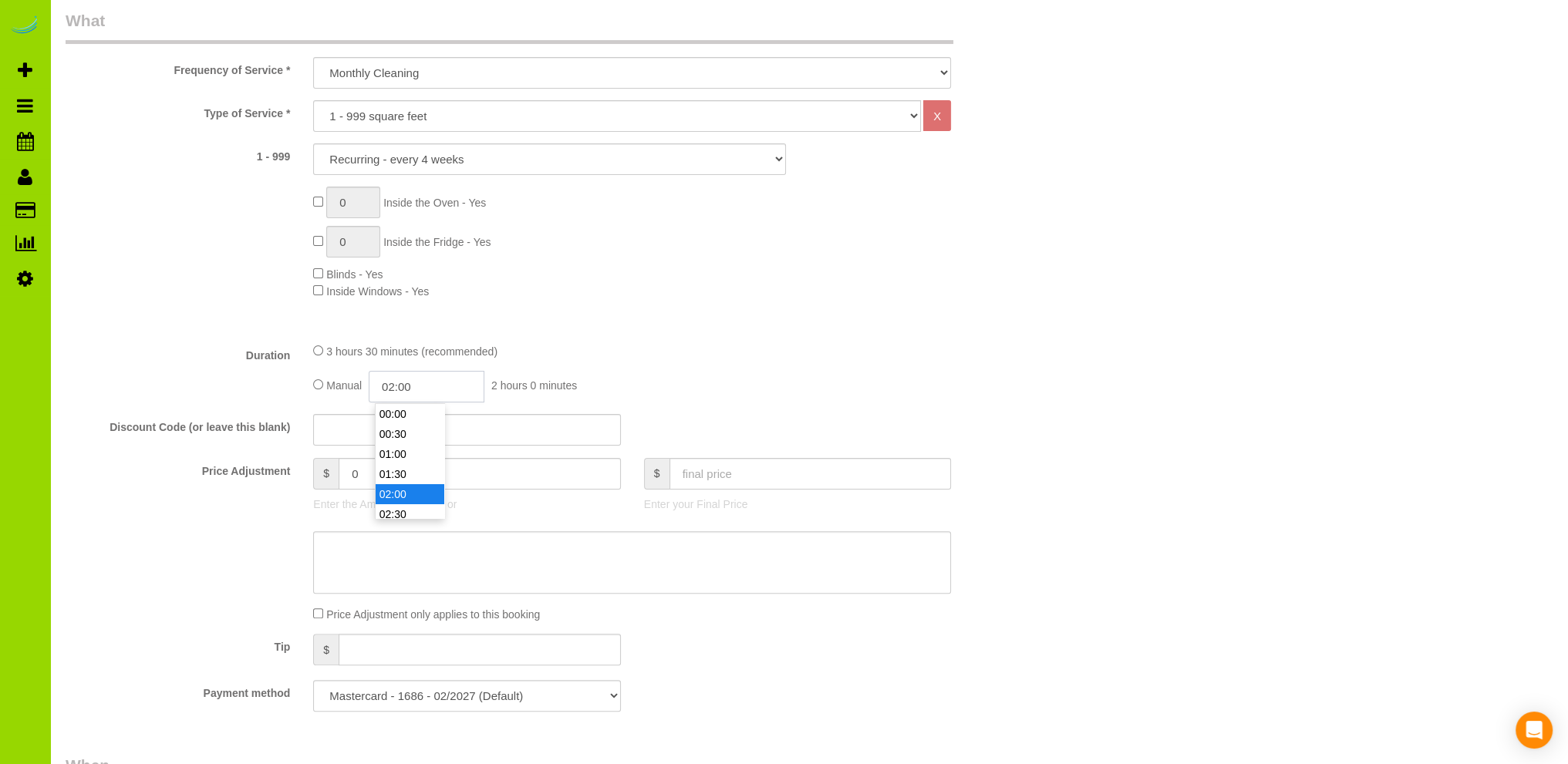
click at [406, 386] on input "02:00" at bounding box center [427, 386] width 116 height 31
type input "01:30"
click at [412, 411] on li "01:30" at bounding box center [410, 415] width 69 height 20
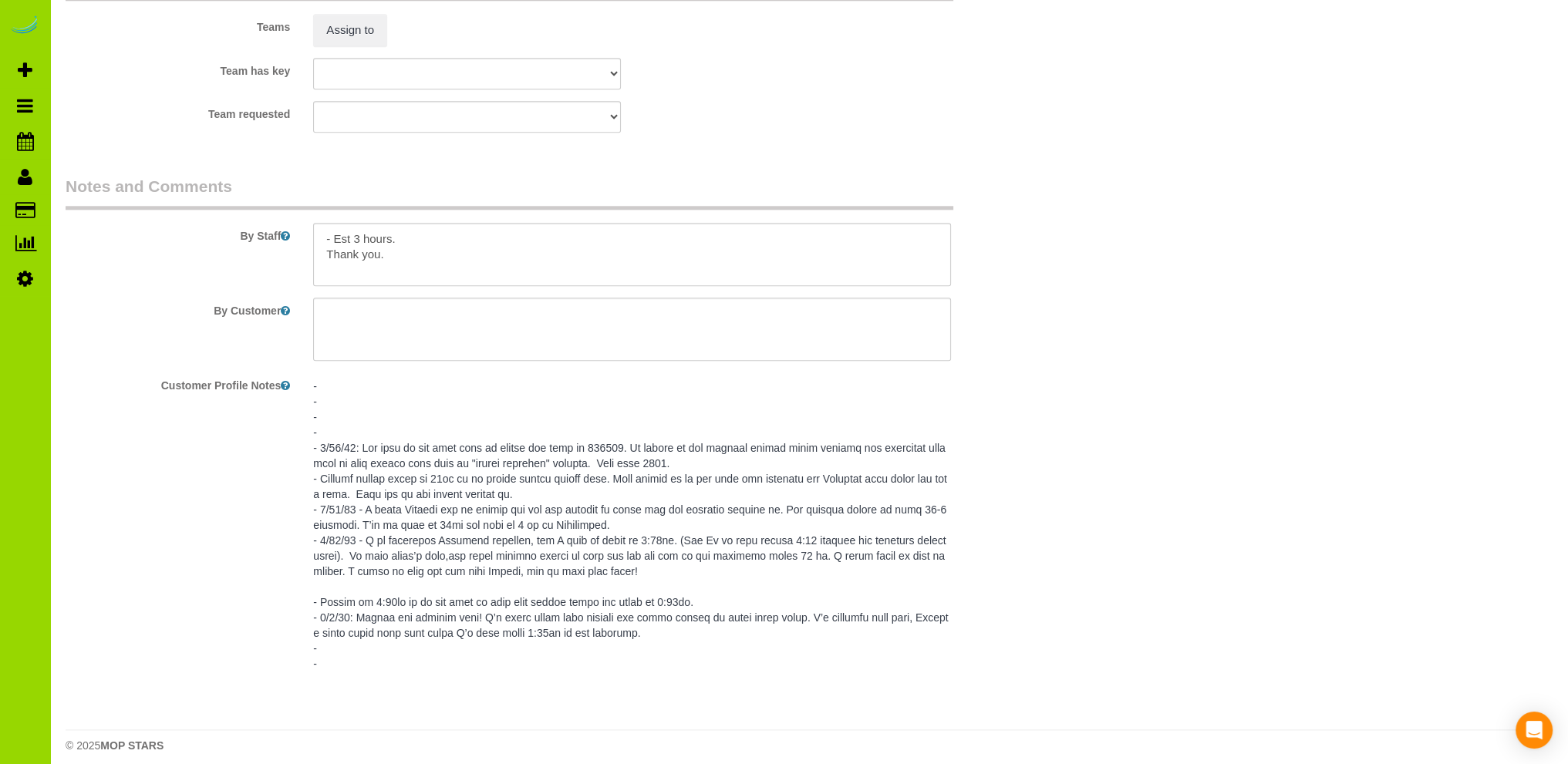
scroll to position [2328, 0]
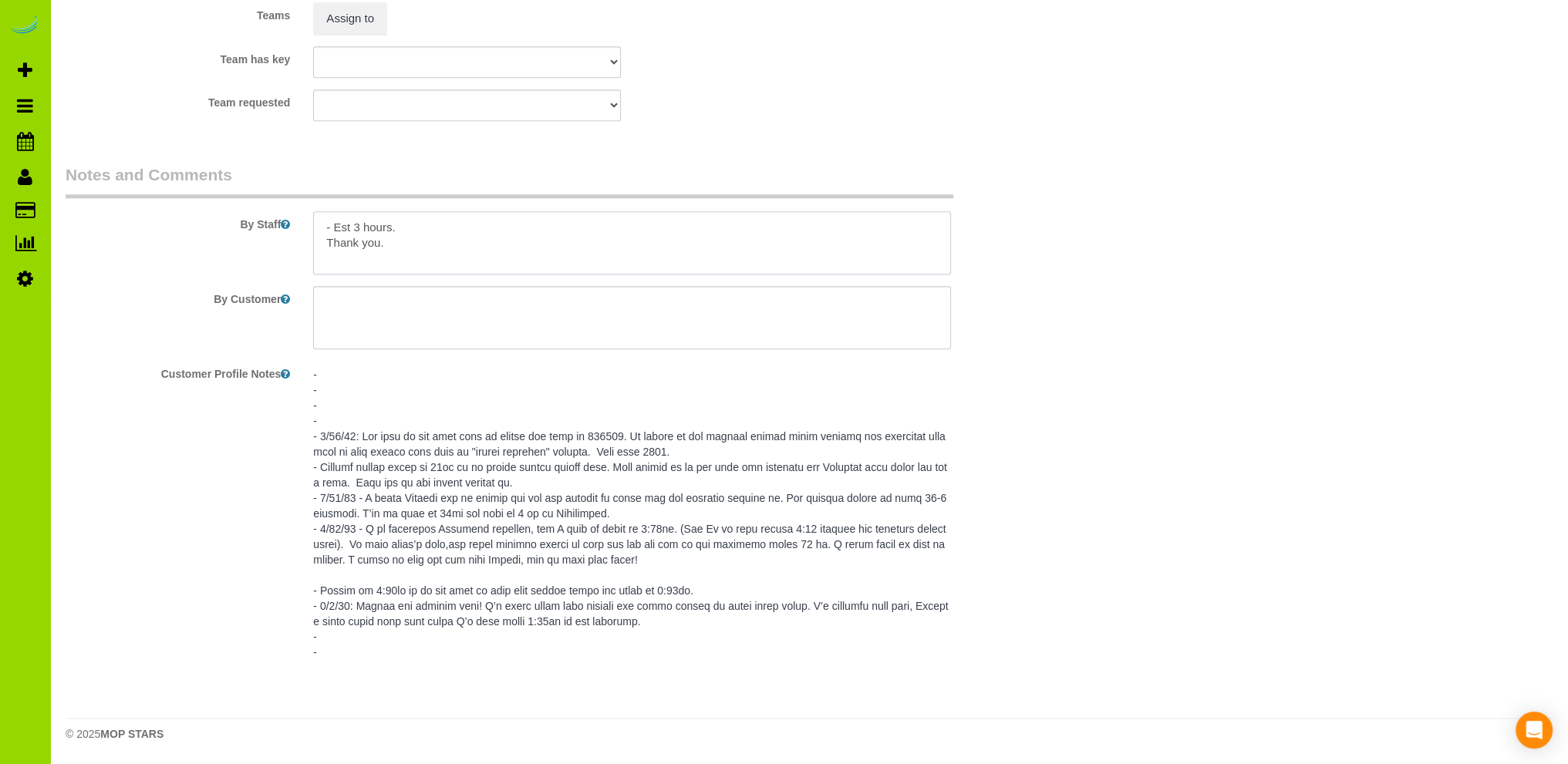
click at [419, 215] on textarea at bounding box center [632, 243] width 637 height 63
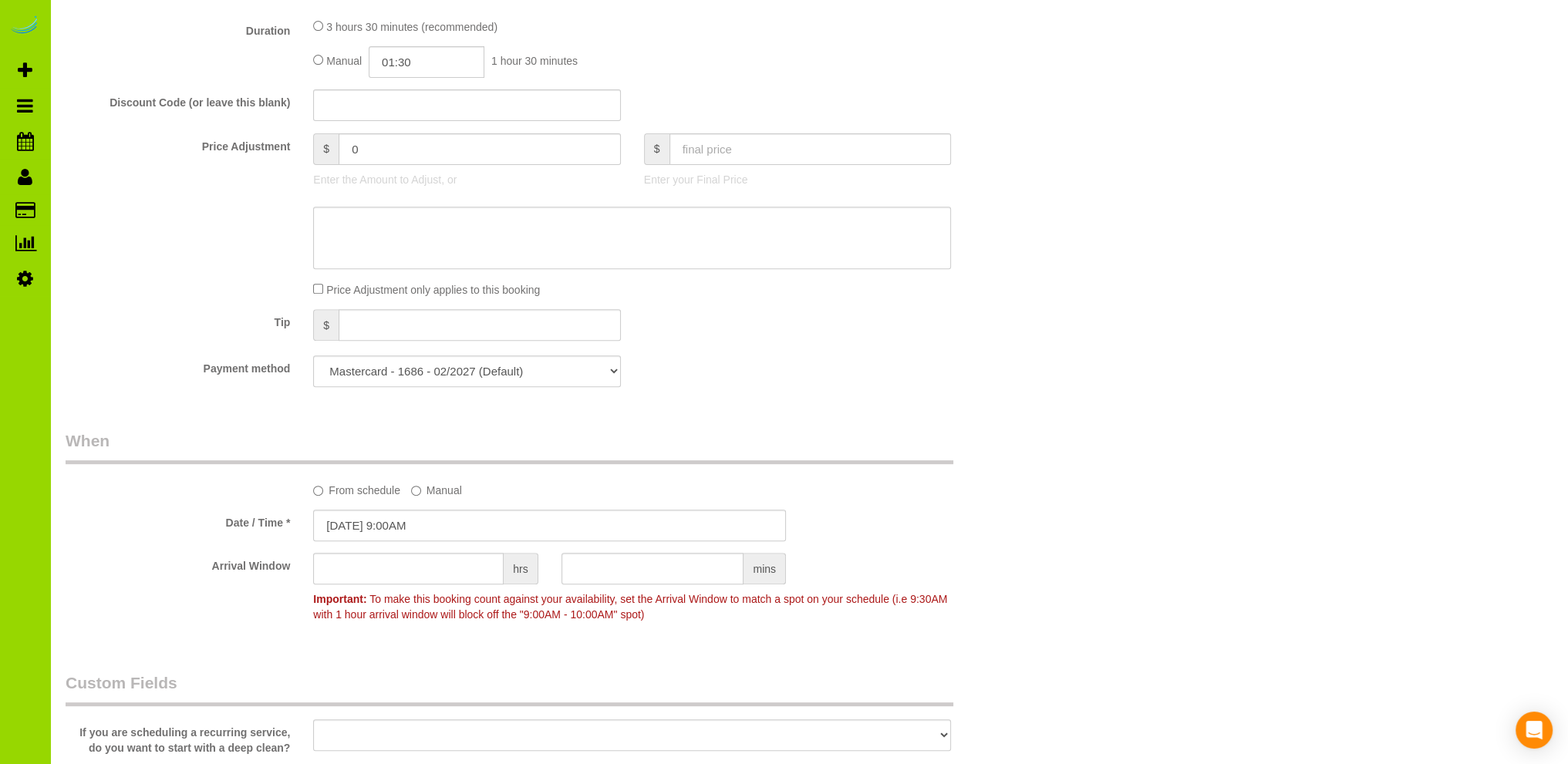
scroll to position [0, 0]
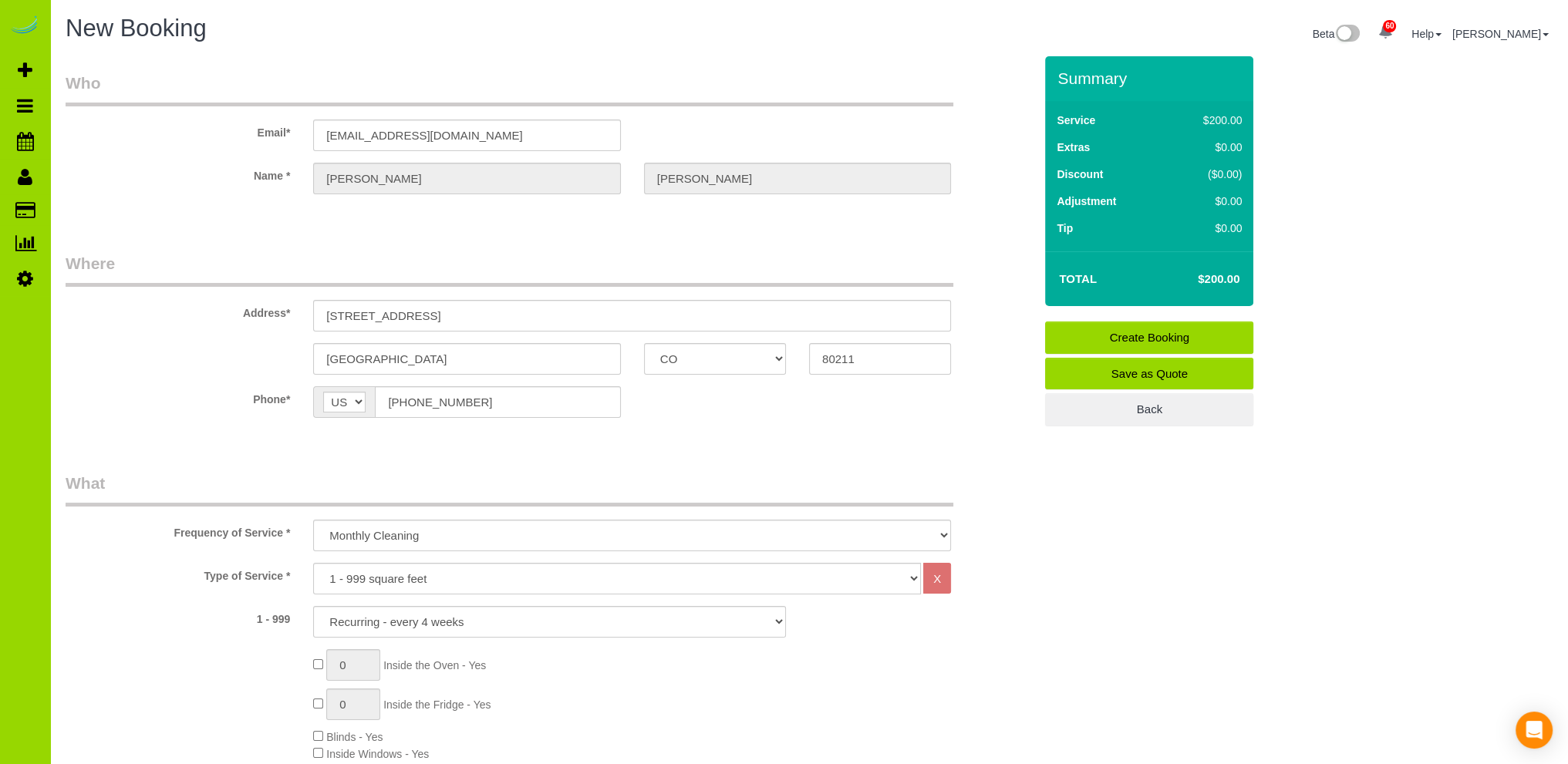
type textarea "- Est 3 hours. - Entry: Thank you."
click at [1160, 332] on link "Create Booking" at bounding box center [1149, 337] width 209 height 32
